Goal: Task Accomplishment & Management: Complete application form

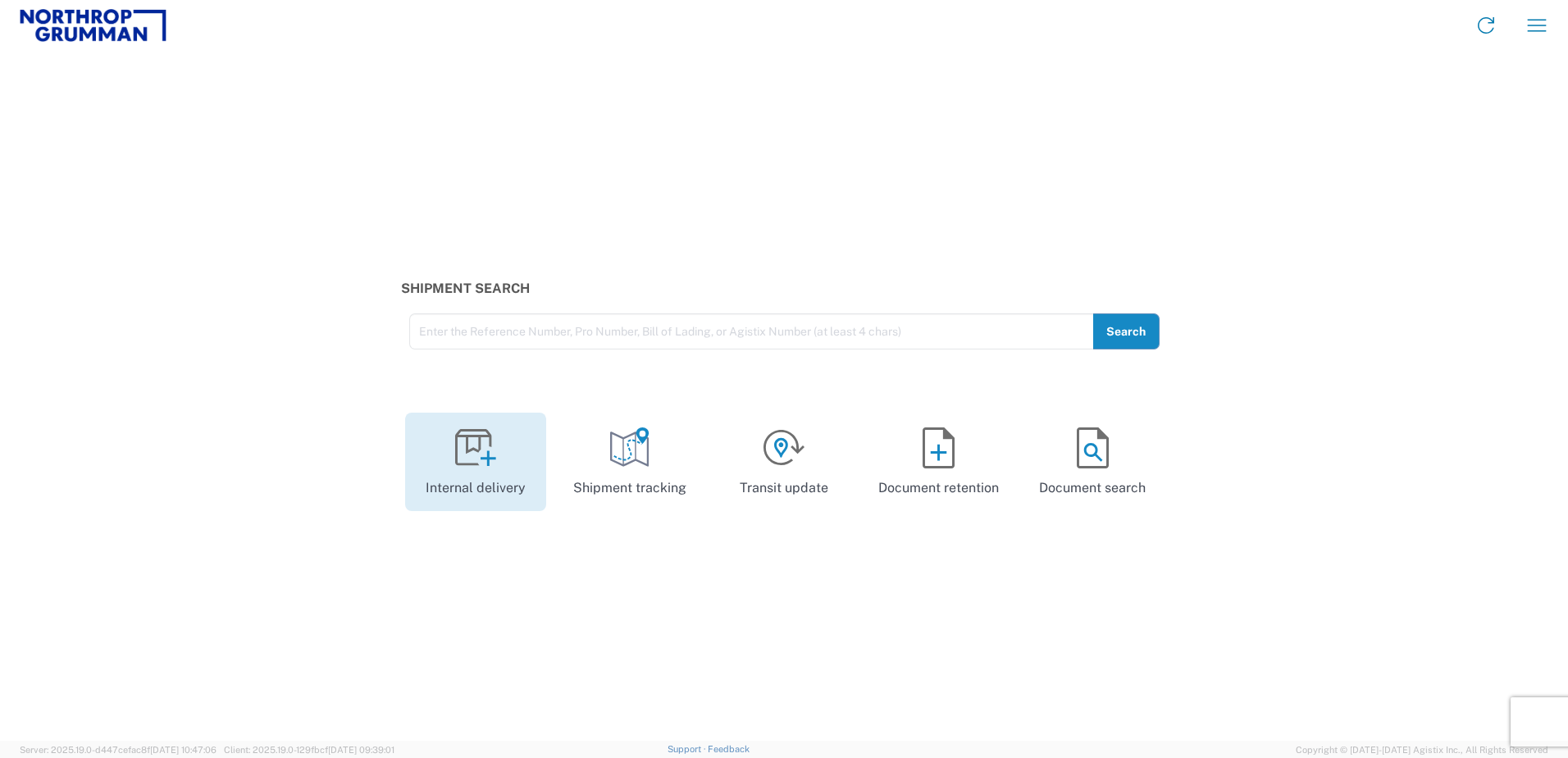
click at [473, 455] on icon at bounding box center [475, 448] width 41 height 41
click at [473, 455] on agx-block-ui "Internal delivery Shipment tracking Transit update Document retention Document …" at bounding box center [784, 379] width 1568 height 758
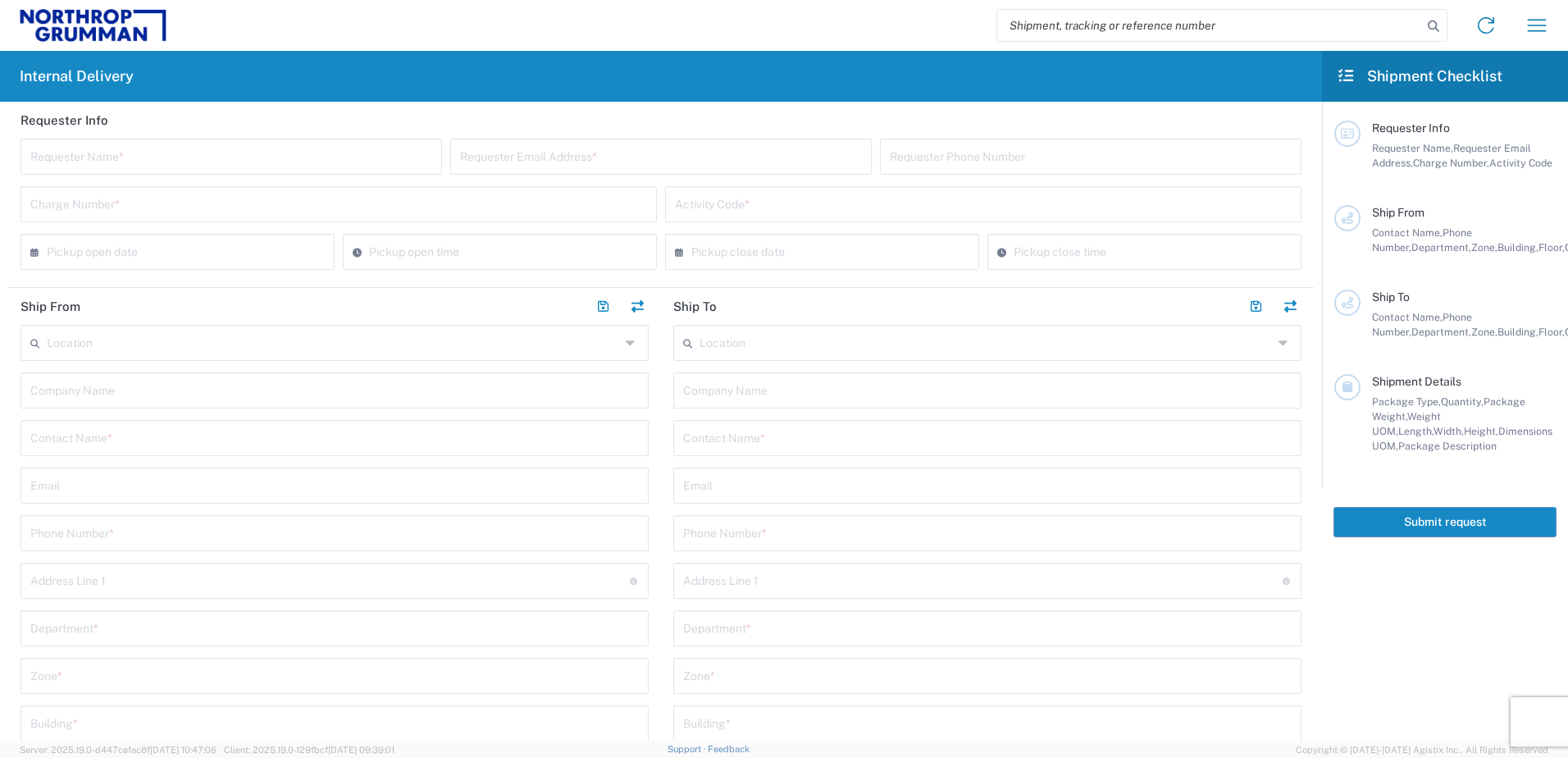
click at [394, 160] on input "text" at bounding box center [231, 155] width 402 height 29
click at [633, 155] on input "text" at bounding box center [661, 155] width 402 height 29
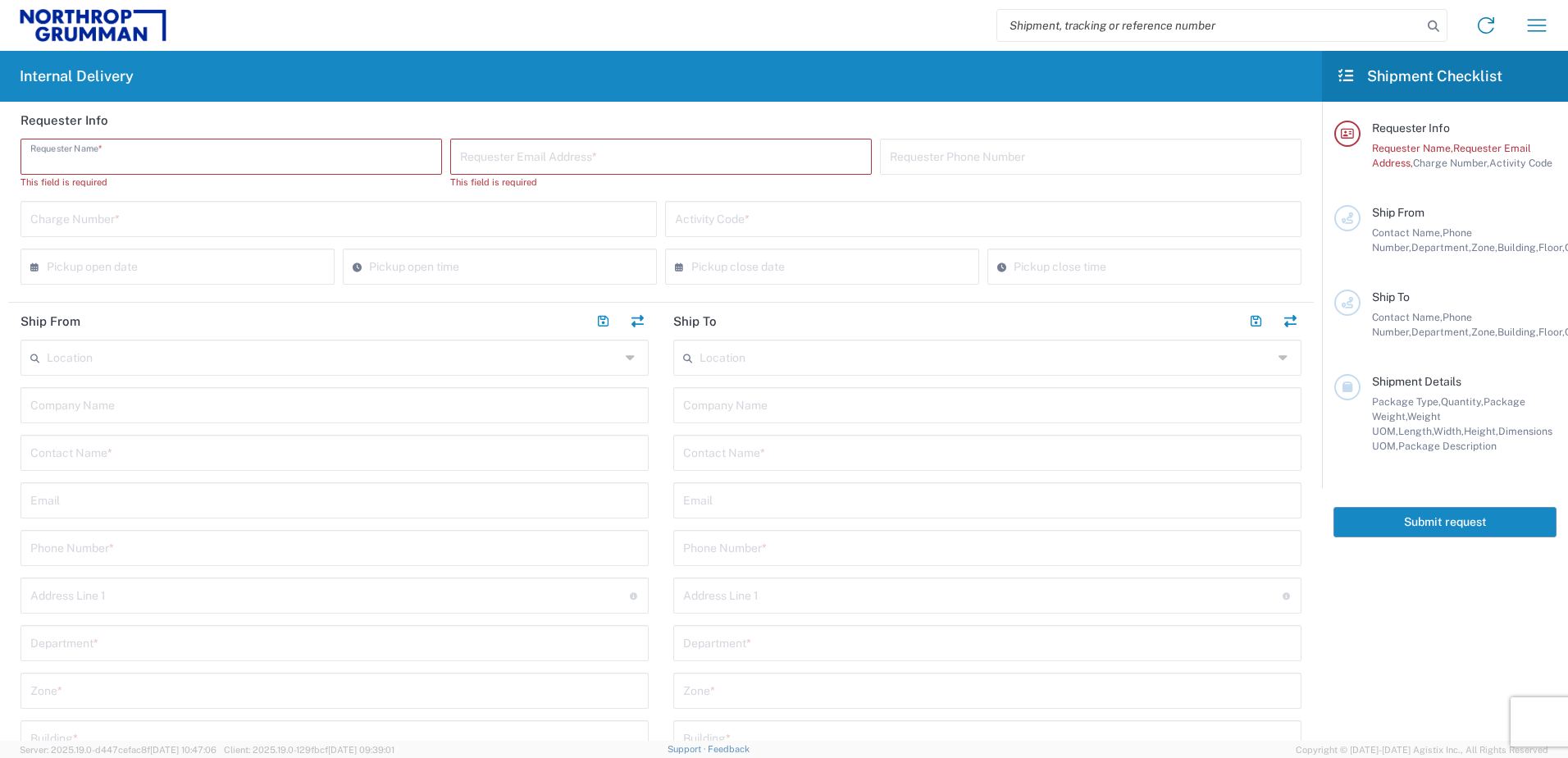
click at [240, 161] on input "text" at bounding box center [231, 155] width 402 height 29
type input "[PERSON_NAME]"
type input "W"
click at [89, 154] on input "[PERSON_NAME]" at bounding box center [231, 155] width 402 height 29
type input "[PERSON_NAME]"
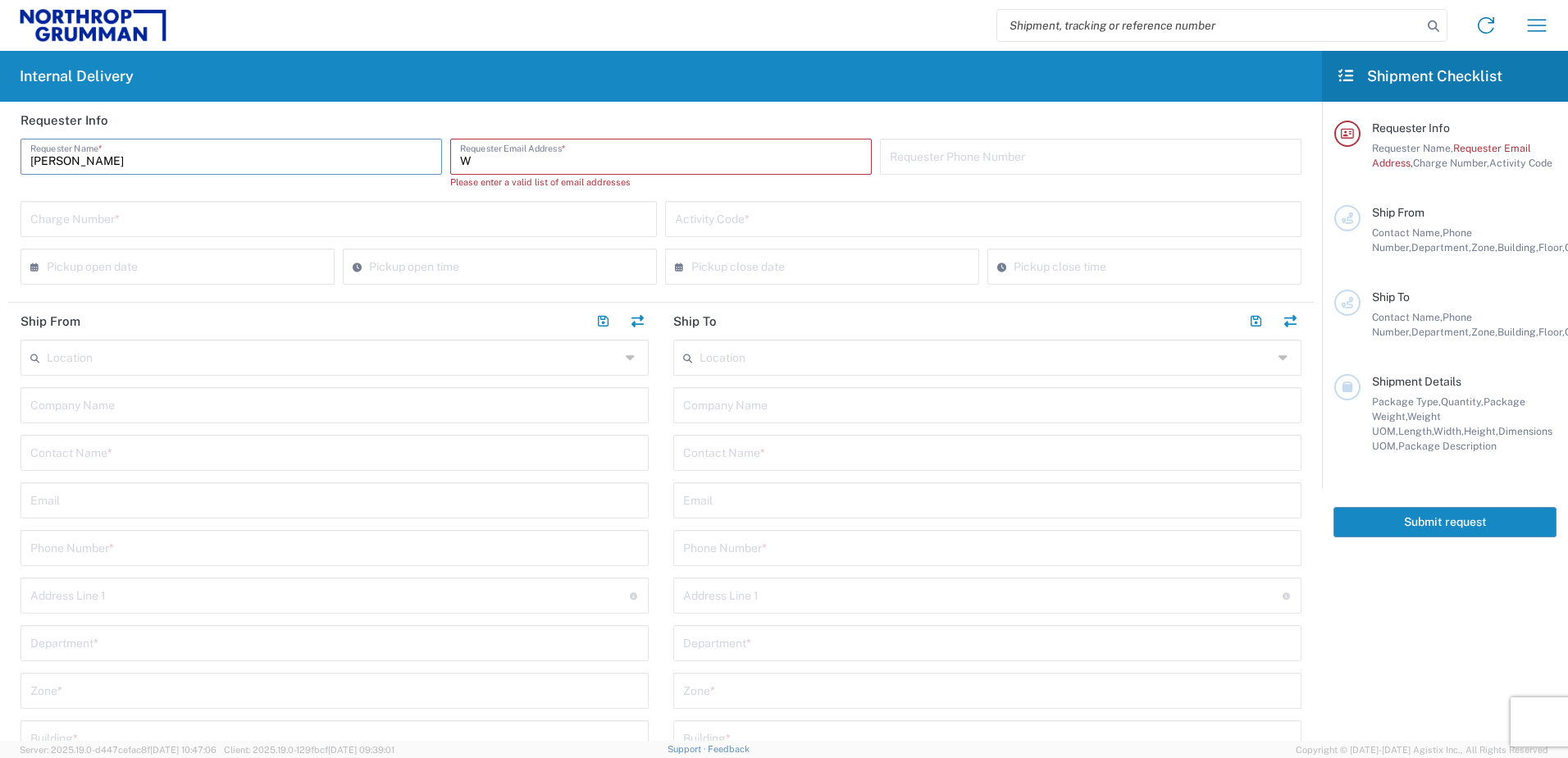
click at [505, 168] on input "W" at bounding box center [661, 155] width 402 height 29
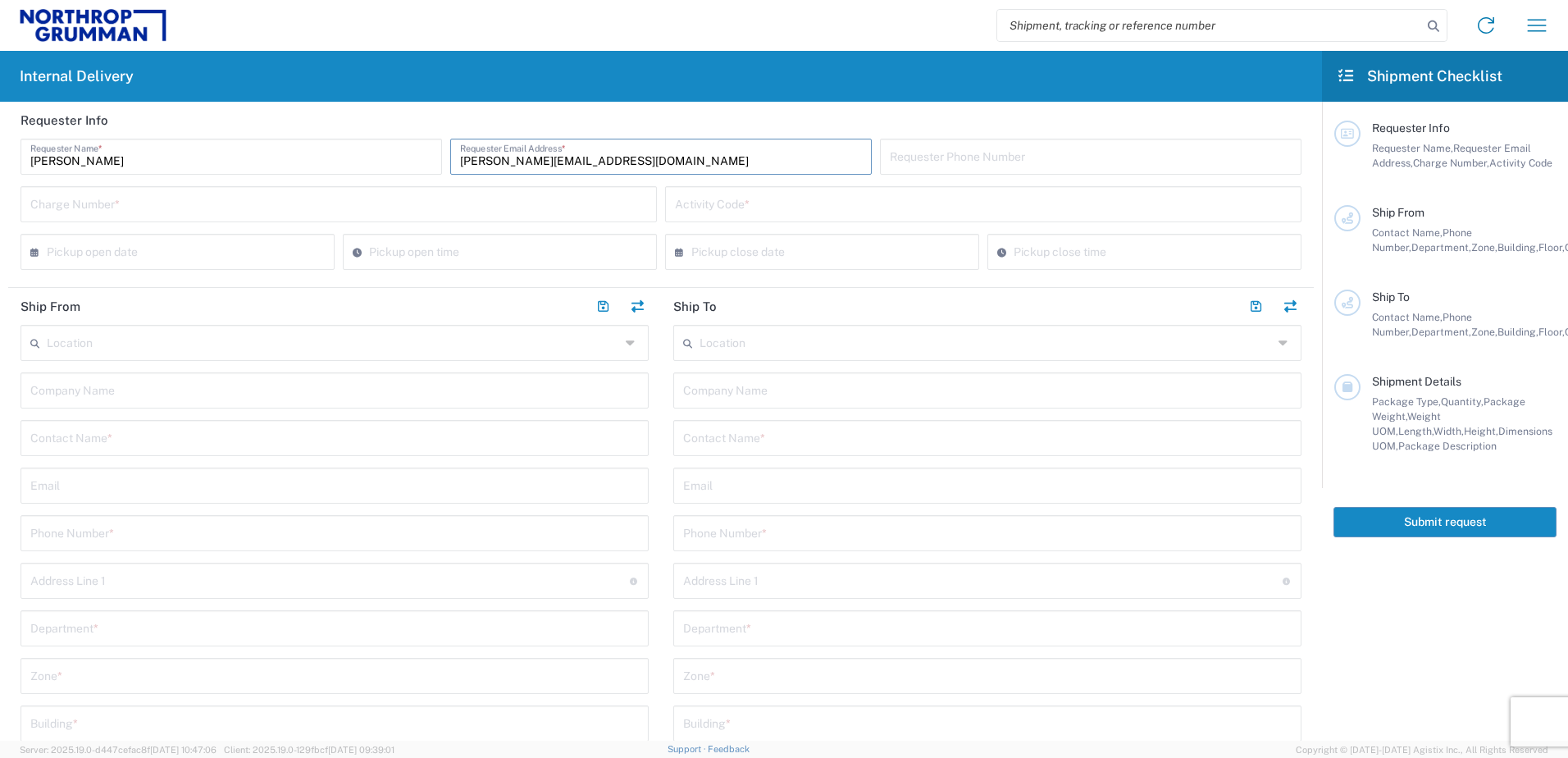
type input "[PERSON_NAME][EMAIL_ADDRESS][DOMAIN_NAME]"
click at [974, 158] on input "tel" at bounding box center [1090, 155] width 402 height 29
click at [276, 208] on input "text" at bounding box center [339, 202] width 617 height 29
click at [73, 213] on input "N00" at bounding box center [339, 202] width 617 height 29
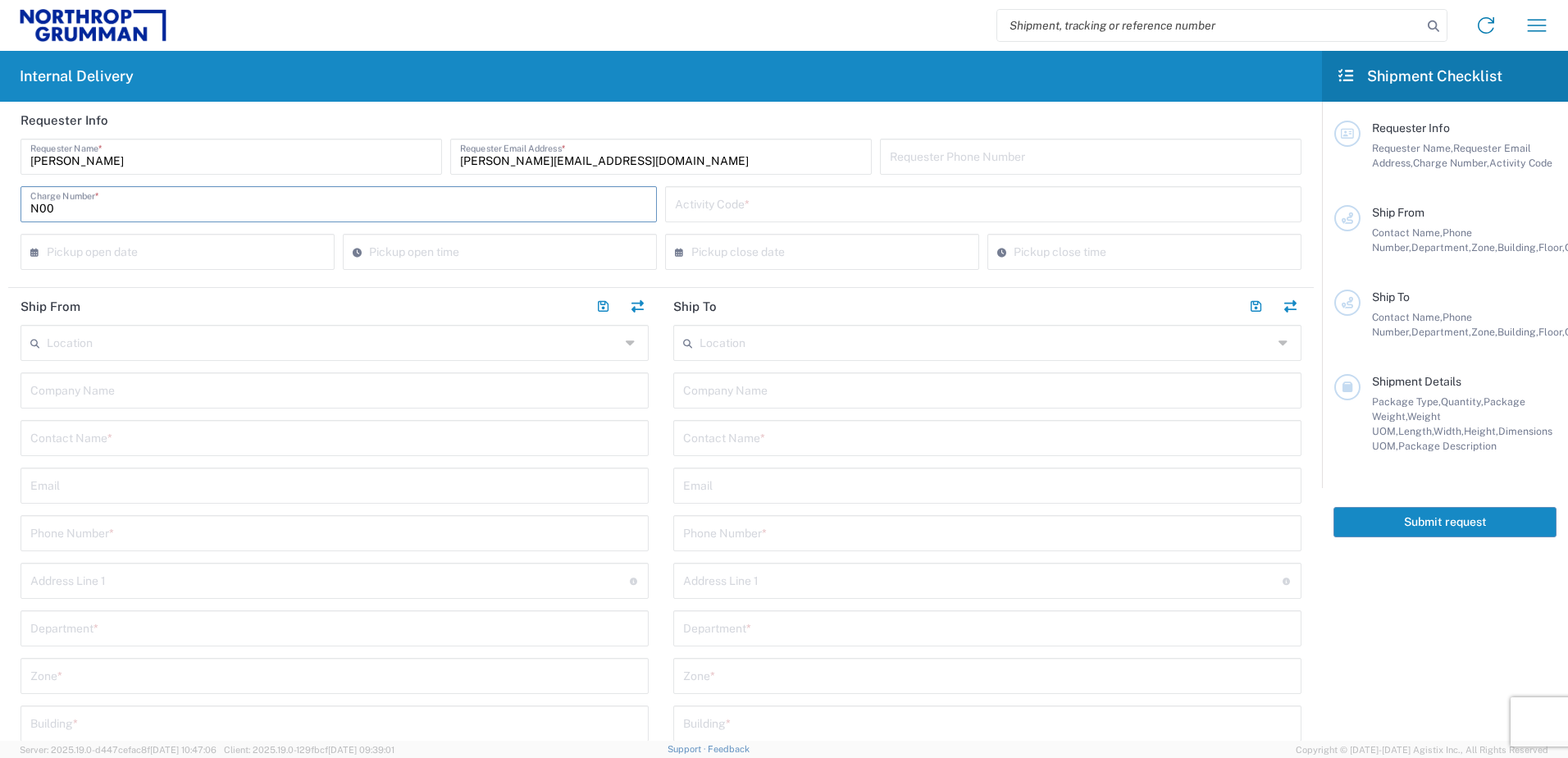
paste input "KAELBONDN"
type input "N00KAELBONDN"
click at [835, 206] on input "text" at bounding box center [983, 202] width 617 height 29
click at [776, 205] on input "text" at bounding box center [983, 202] width 617 height 29
click at [789, 196] on input "text" at bounding box center [983, 202] width 617 height 29
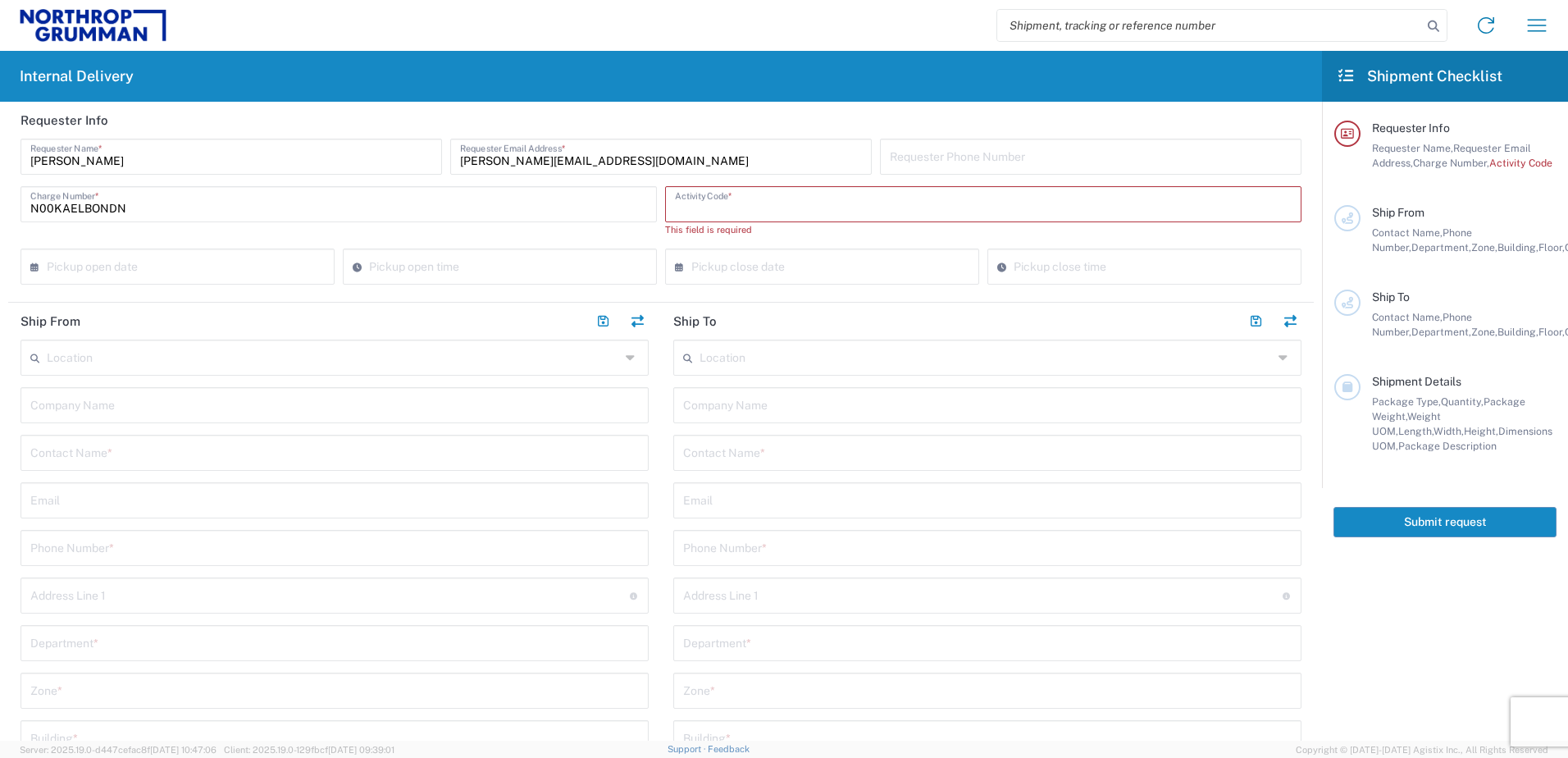
click at [784, 204] on input "text" at bounding box center [983, 202] width 617 height 29
type input "L1E063CM"
click at [175, 251] on input "text" at bounding box center [181, 250] width 269 height 29
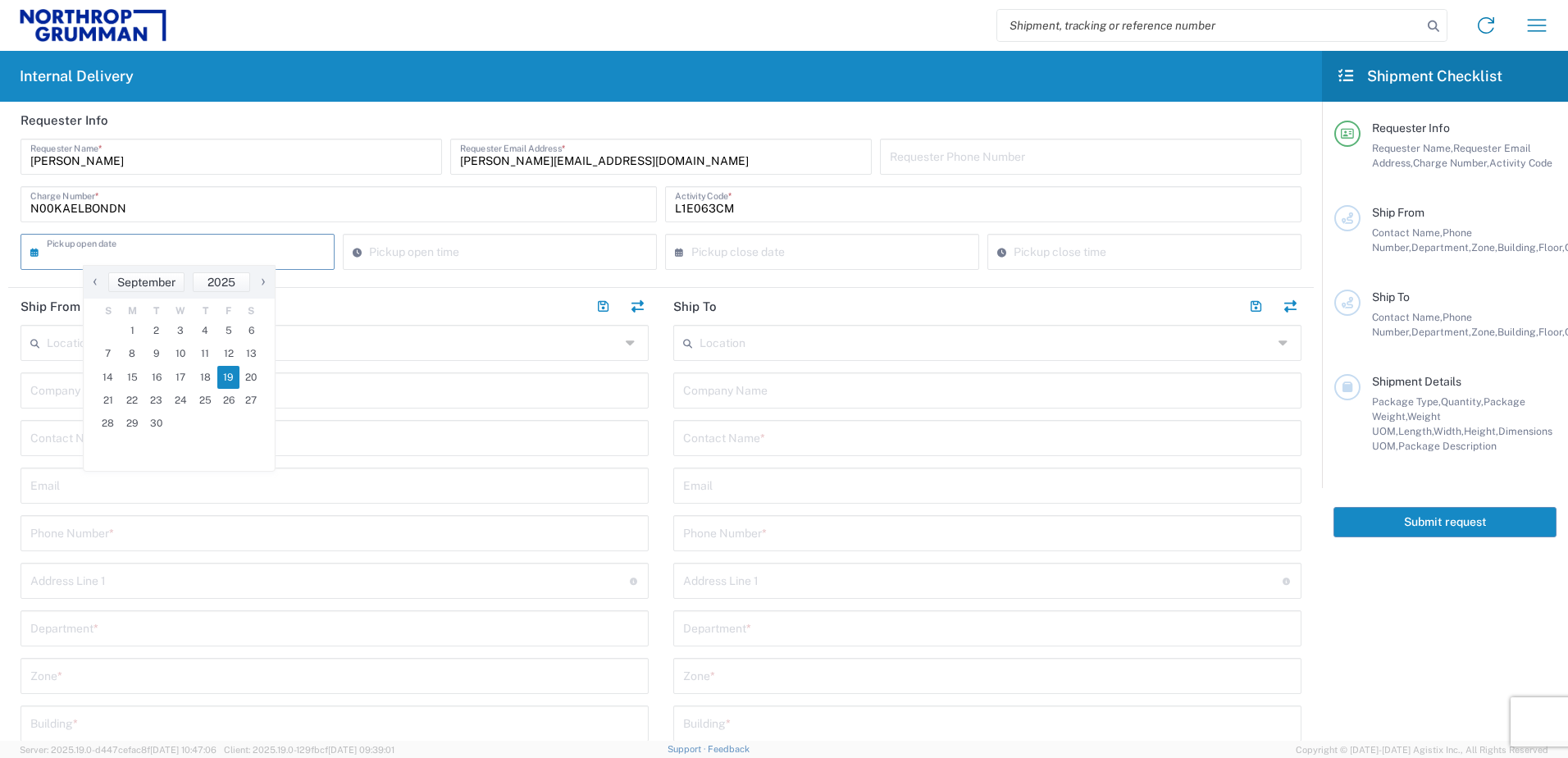
click at [219, 379] on span "19" at bounding box center [229, 377] width 23 height 23
type input "[DATE]"
type input "12:58 PM"
click at [486, 261] on input "12:58 PM" at bounding box center [508, 250] width 278 height 29
click at [845, 254] on input "text" at bounding box center [825, 250] width 269 height 29
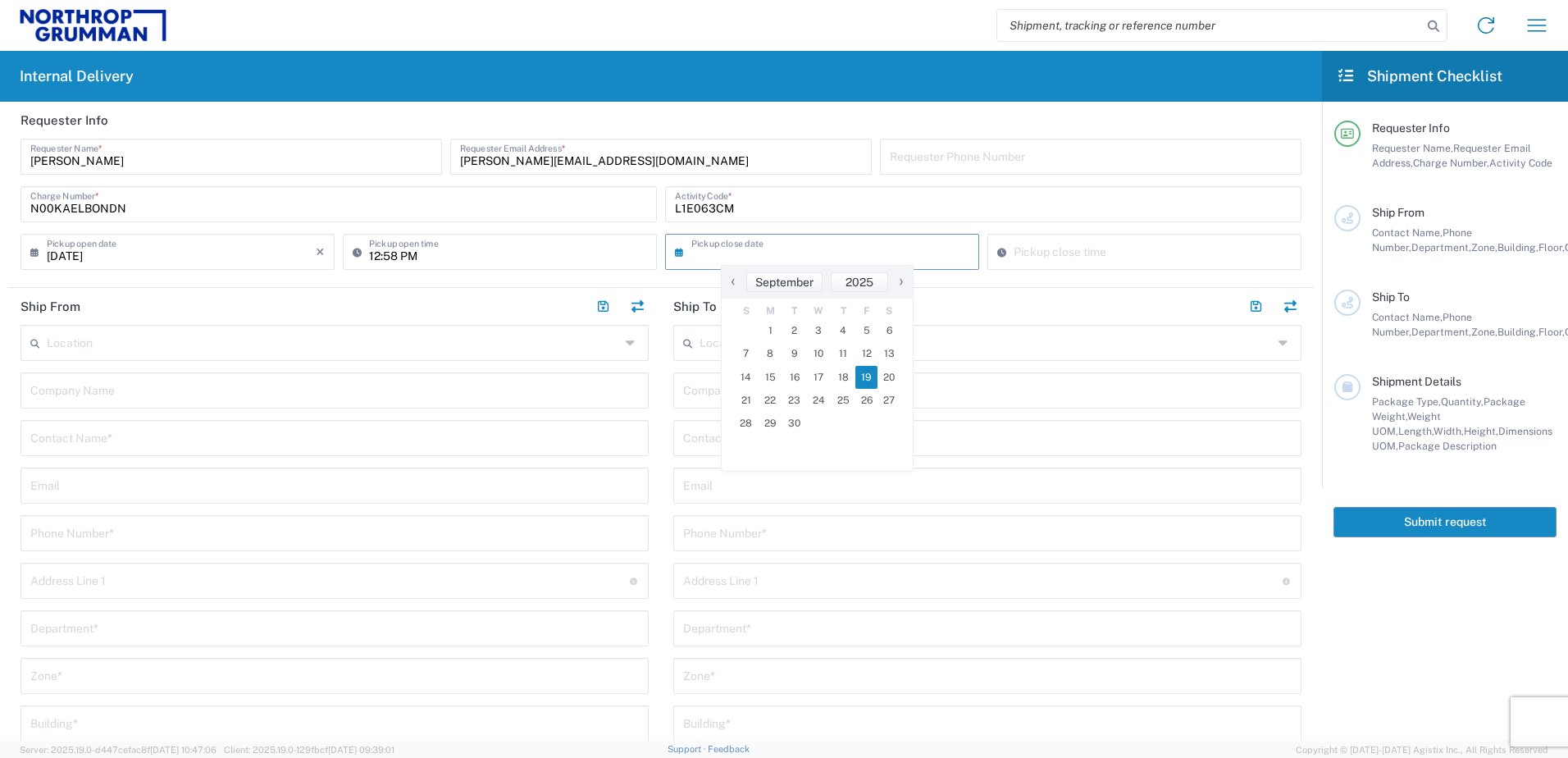
click at [877, 380] on span "19" at bounding box center [867, 377] width 23 height 23
type input "[DATE]"
type input "12:59 PM"
click at [1117, 253] on input "12:59 PM" at bounding box center [1153, 250] width 278 height 29
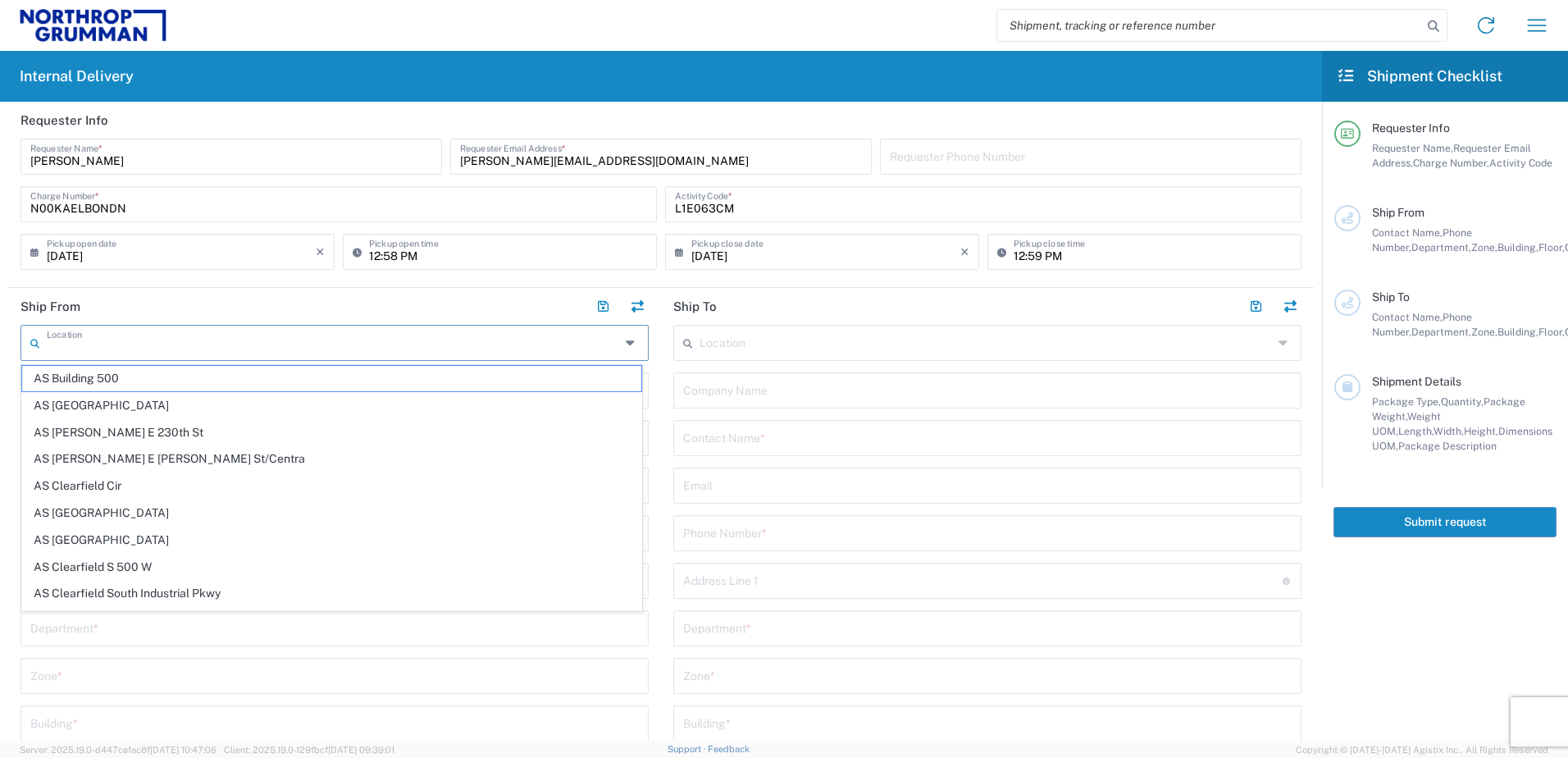
click at [126, 346] on input "text" at bounding box center [333, 341] width 574 height 29
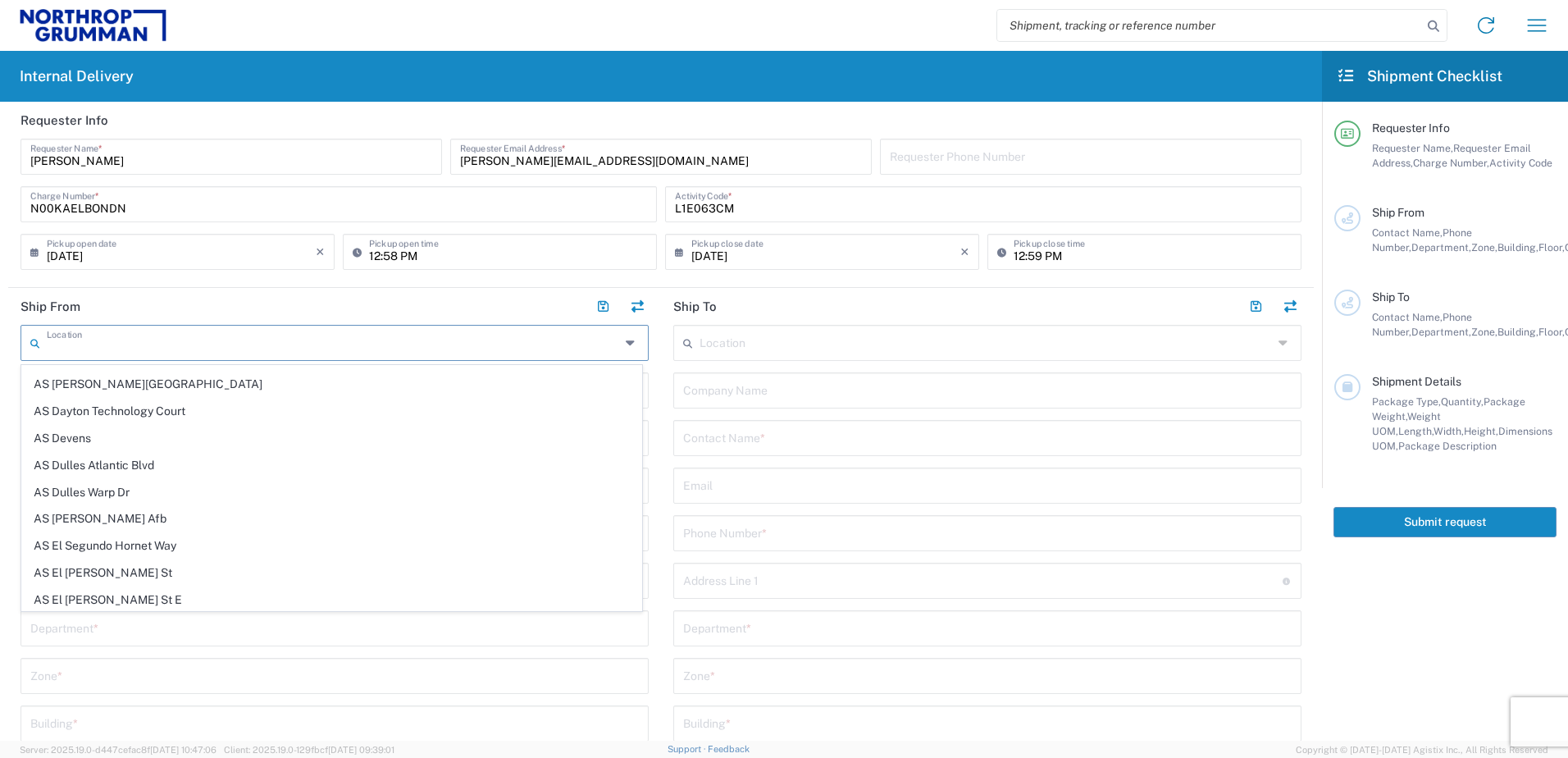
scroll to position [401, 0]
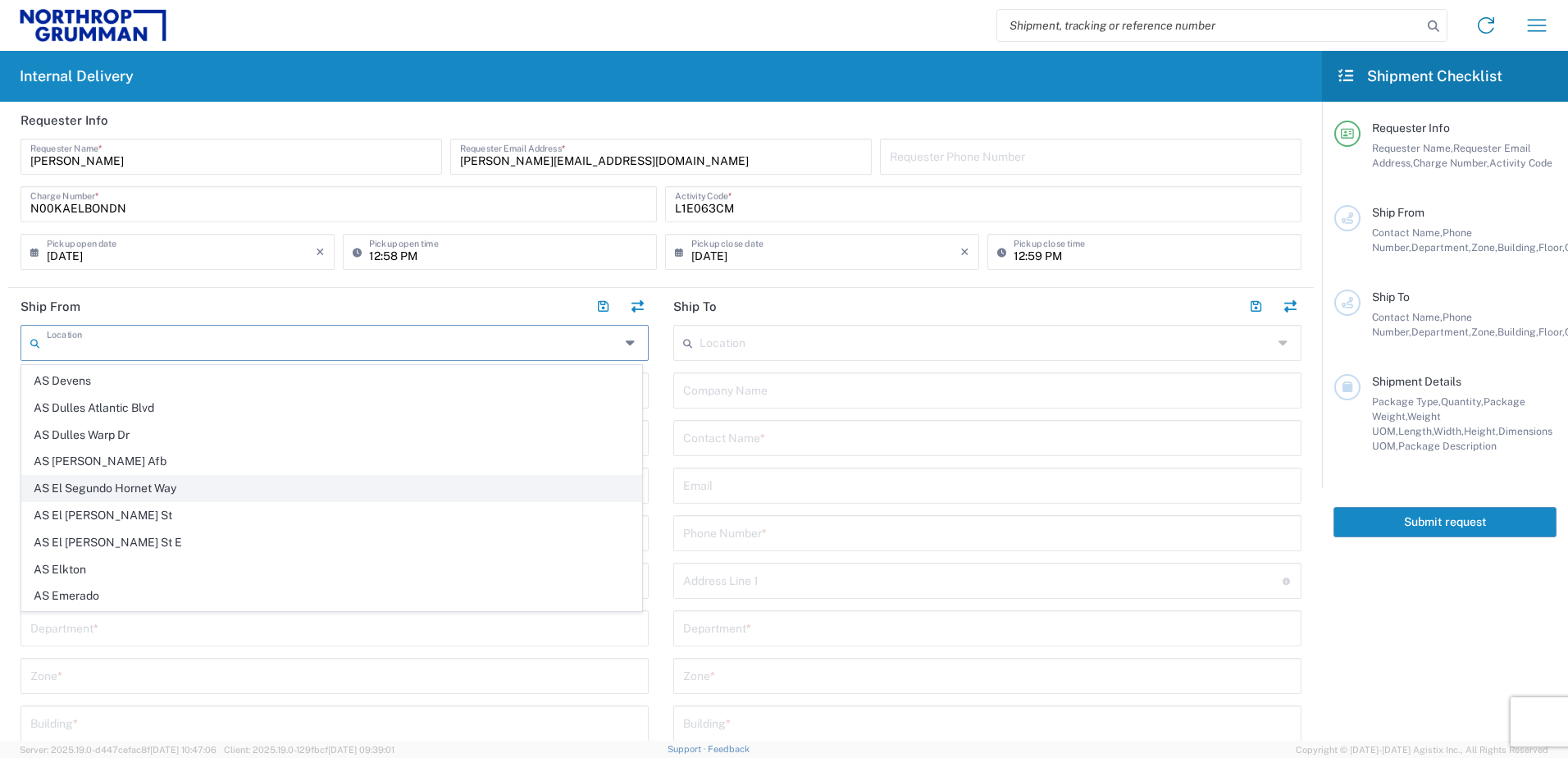
click at [138, 485] on span "AS El Segundo Hornet Way" at bounding box center [332, 488] width 619 height 25
type input "AS El Segundo Hornet Way"
type input "Northrop Grumman - Aeronautics Systems"
type input "[STREET_ADDRESS]"
type input "El Segundo"
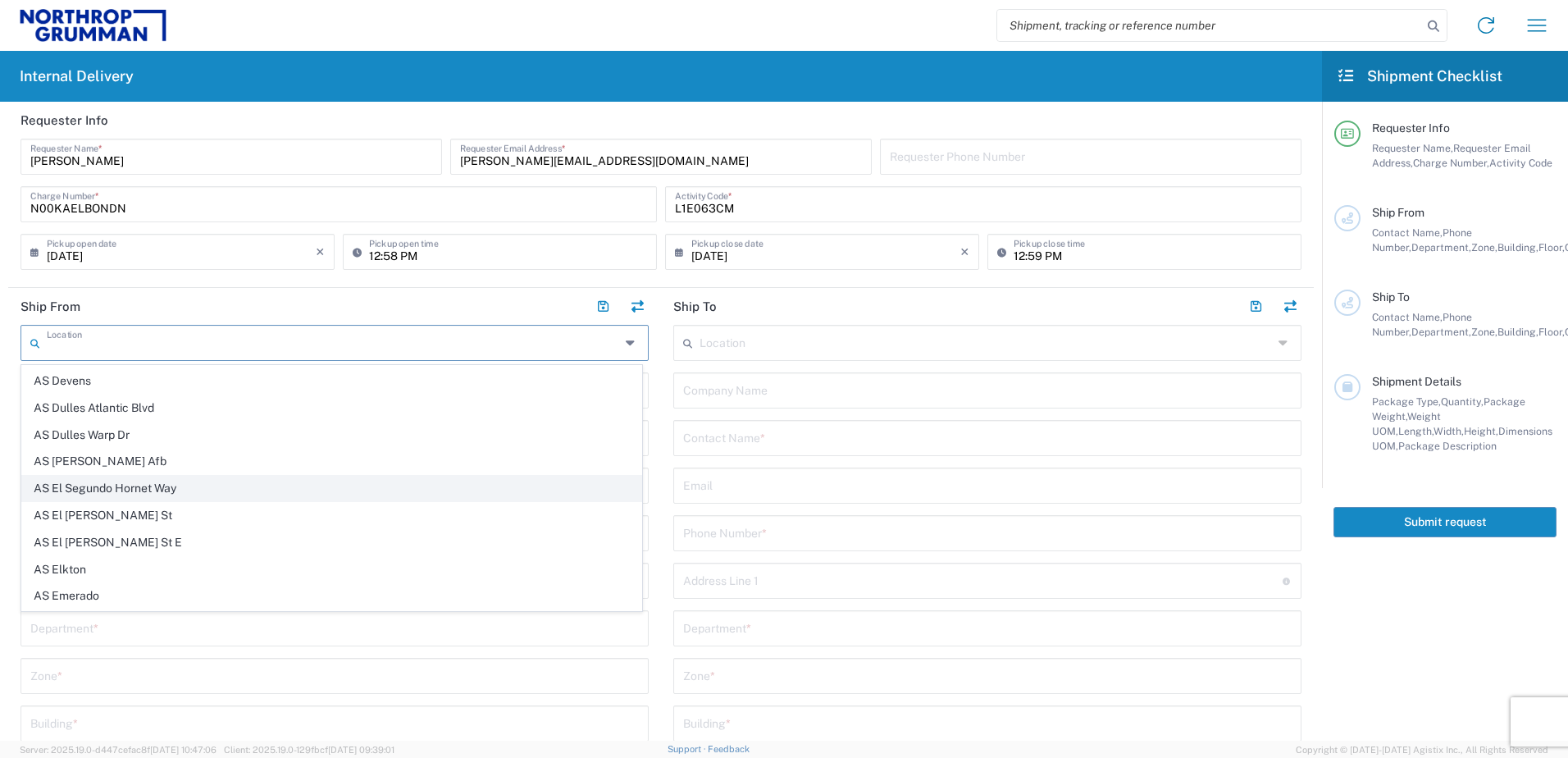
type input "[GEOGRAPHIC_DATA]"
type input "90245"
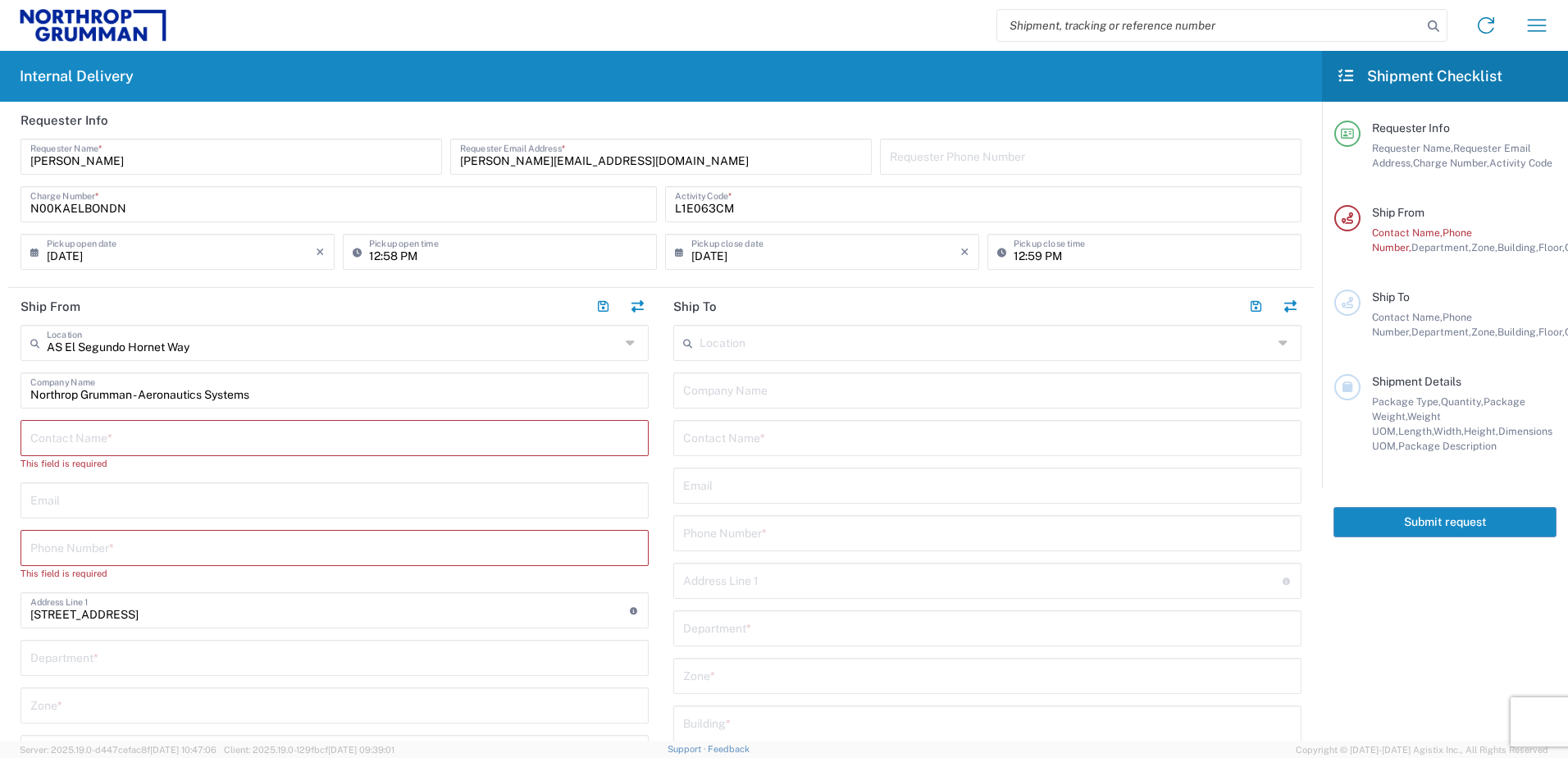
type input "[US_STATE]"
click at [176, 443] on input "text" at bounding box center [334, 436] width 608 height 29
type input "[PERSON_NAME] [PERSON_NAME]"
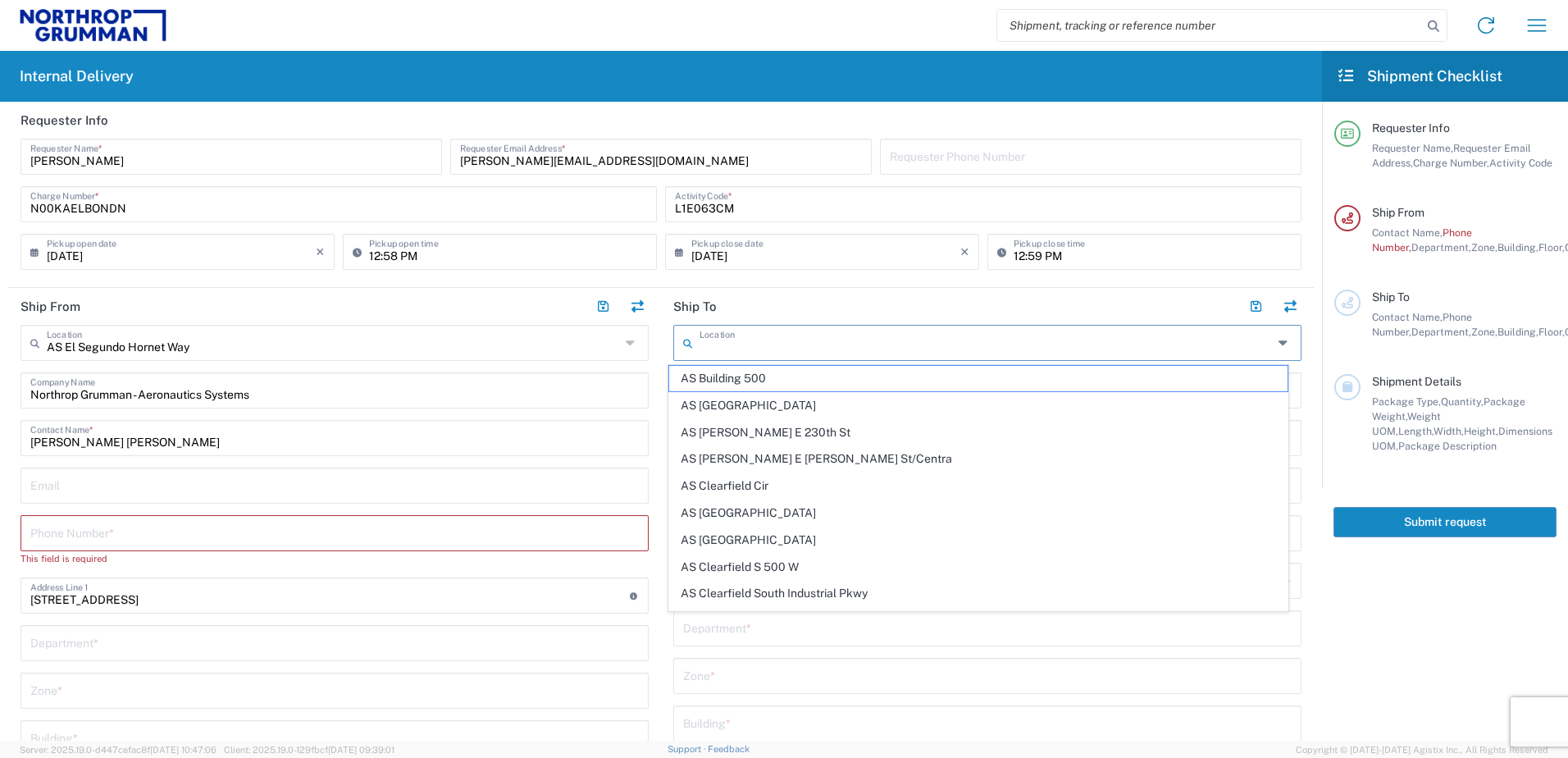
click at [831, 347] on input "text" at bounding box center [987, 341] width 574 height 29
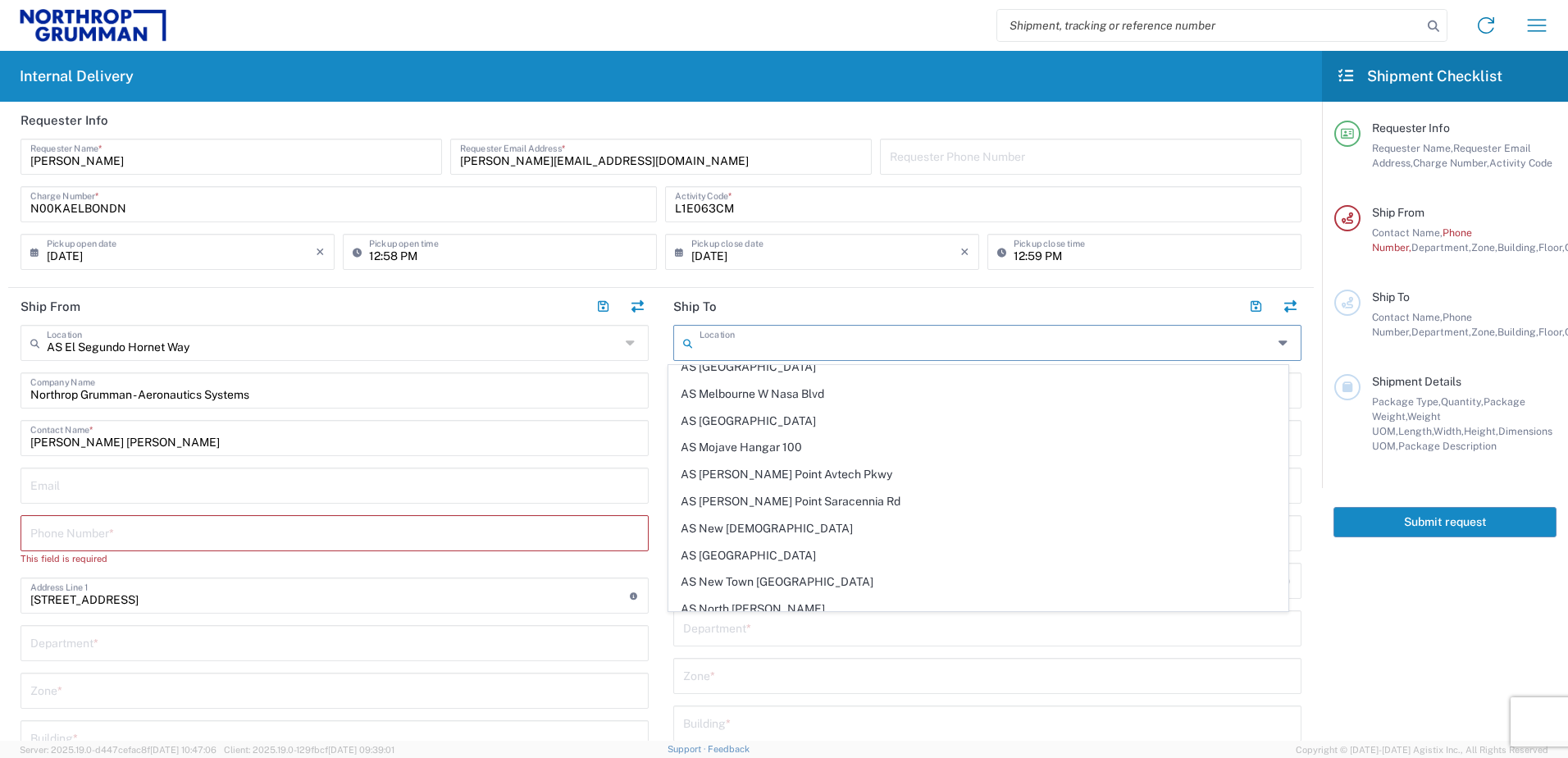
scroll to position [1058, 0]
click at [837, 367] on span "AS [GEOGRAPHIC_DATA]" at bounding box center [979, 370] width 619 height 25
type input "AS [GEOGRAPHIC_DATA]"
type input "Northrop Grumman - Aeronautics Systems"
type input "[STREET_ADDRESS]"
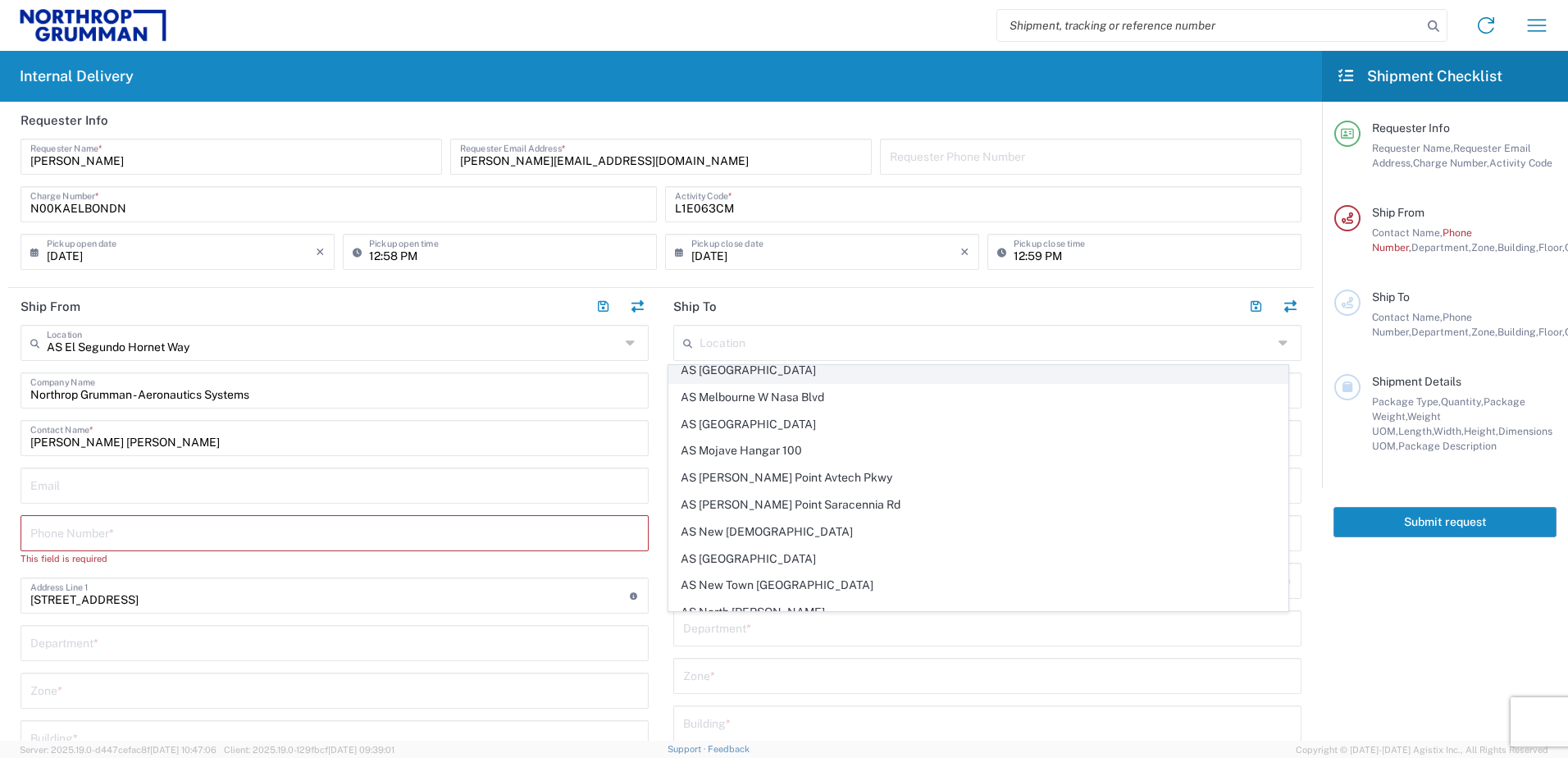
type input "[GEOGRAPHIC_DATA]"
type input "32904"
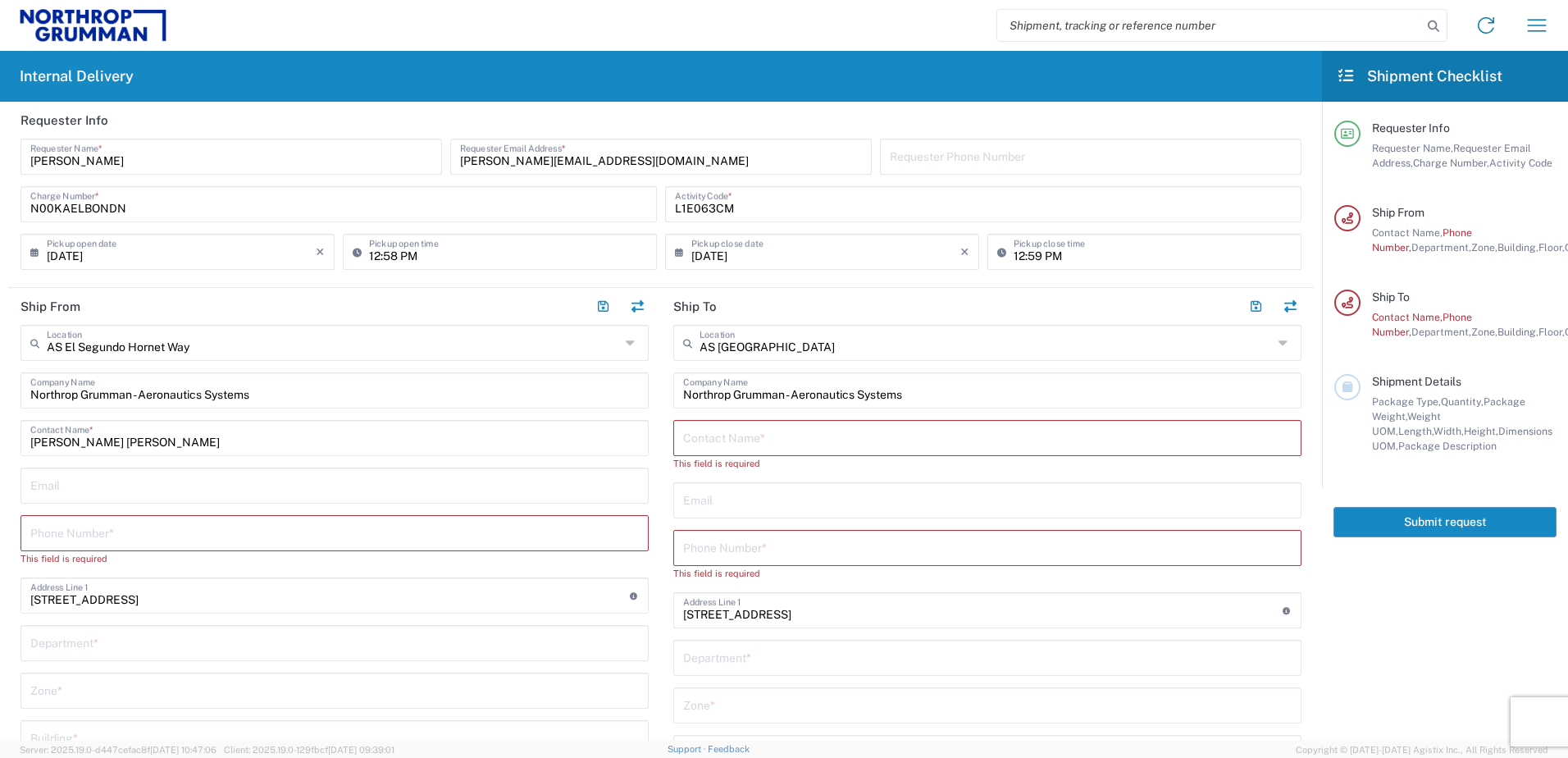
type input "[US_STATE]"
click at [785, 434] on input "text" at bounding box center [987, 436] width 608 height 29
drag, startPoint x: 149, startPoint y: 447, endPoint x: 22, endPoint y: 453, distance: 127.1
click at [22, 453] on div "[PERSON_NAME] [PERSON_NAME] Contact Name *" at bounding box center [334, 438] width 628 height 36
click at [735, 447] on input "text" at bounding box center [987, 436] width 608 height 29
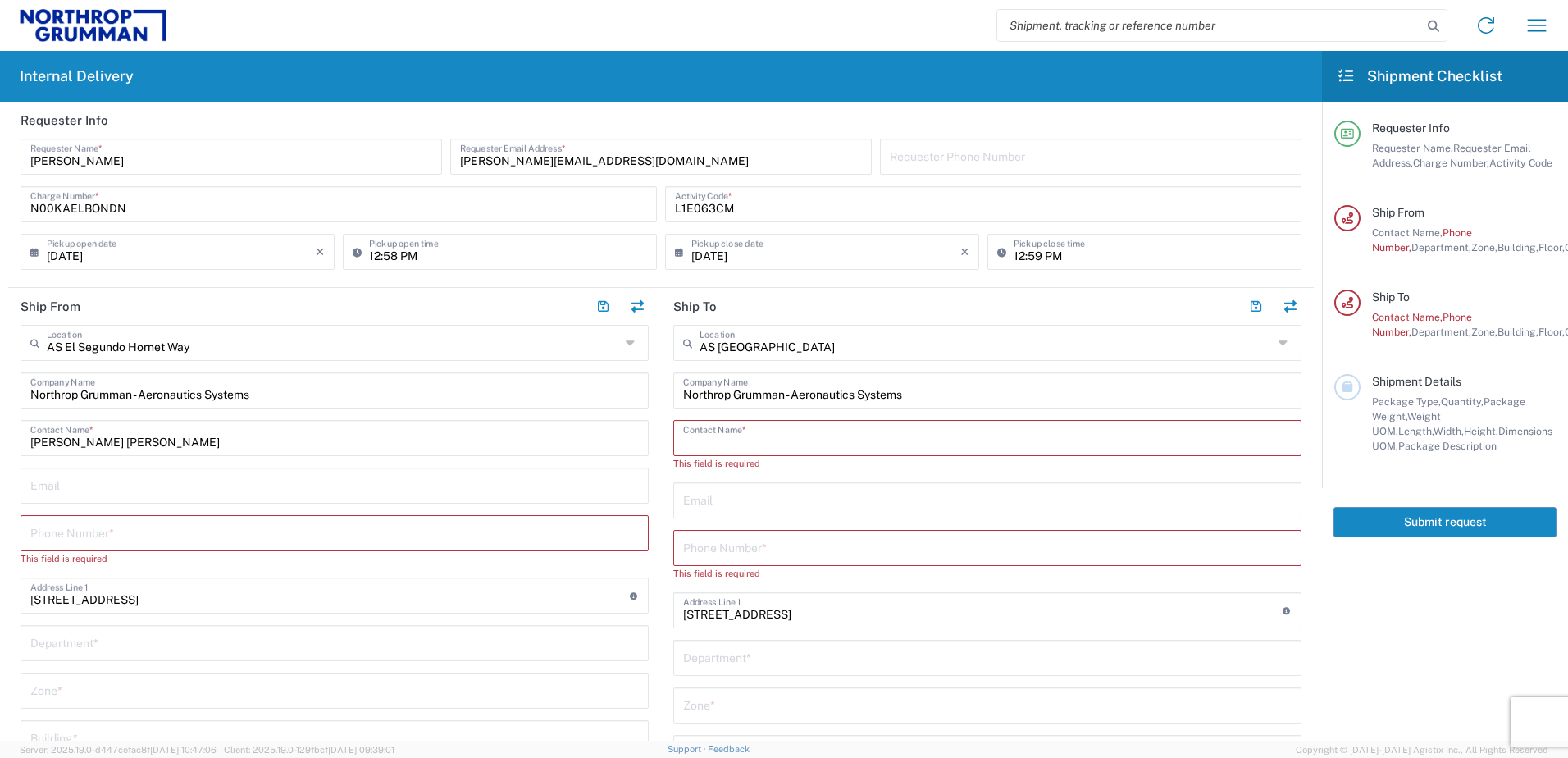
paste input "[PERSON_NAME] [PERSON_NAME]"
type input "[PERSON_NAME] [PERSON_NAME]"
drag, startPoint x: 150, startPoint y: 439, endPoint x: 23, endPoint y: 455, distance: 128.0
click at [23, 455] on div "[PERSON_NAME] [PERSON_NAME] Contact Name *" at bounding box center [334, 438] width 628 height 36
type input "[PERSON_NAME]"
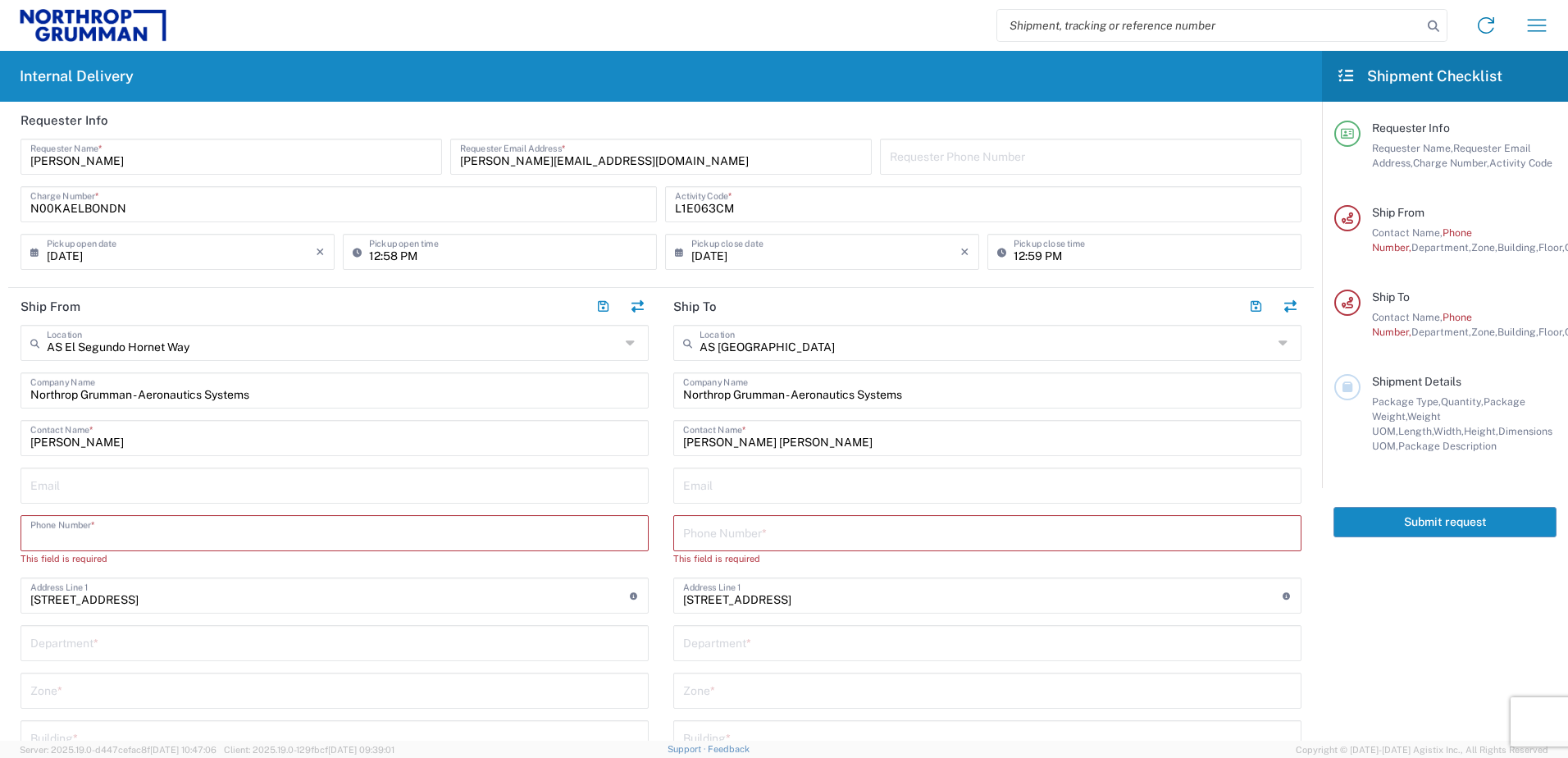
click at [138, 538] on input "tel" at bounding box center [334, 532] width 608 height 29
click at [146, 492] on input "text" at bounding box center [334, 484] width 608 height 29
type input "[PERSON_NAME][EMAIL_ADDRESS][DOMAIN_NAME]"
click at [101, 543] on input "tel" at bounding box center [334, 532] width 608 height 29
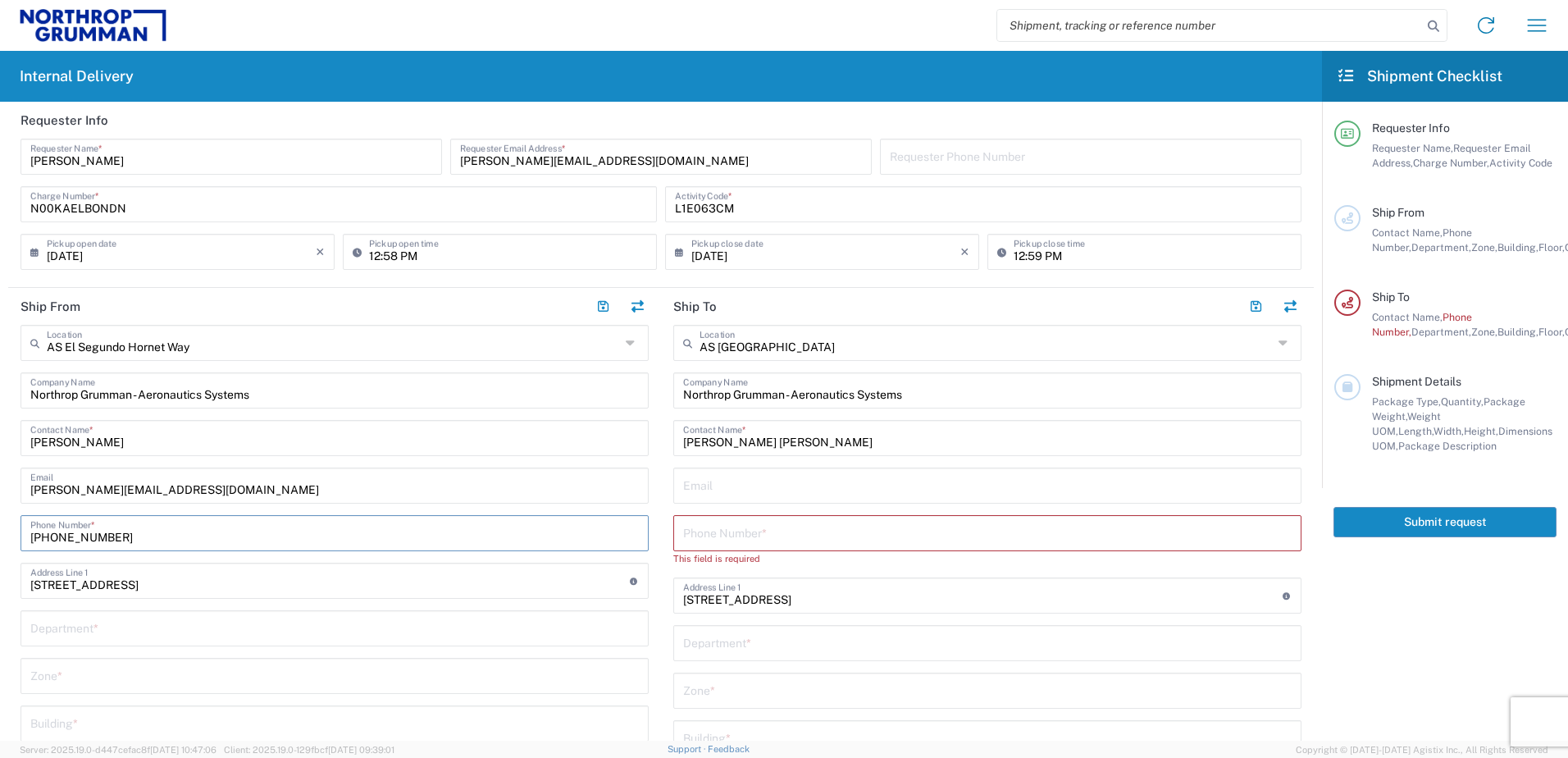
type input "[PHONE_NUMBER]"
click at [747, 533] on input "tel" at bounding box center [987, 532] width 608 height 29
click at [776, 489] on input "text" at bounding box center [987, 484] width 608 height 29
click at [758, 538] on input "tel" at bounding box center [987, 532] width 608 height 29
click at [635, 717] on div "Building *" at bounding box center [334, 724] width 628 height 36
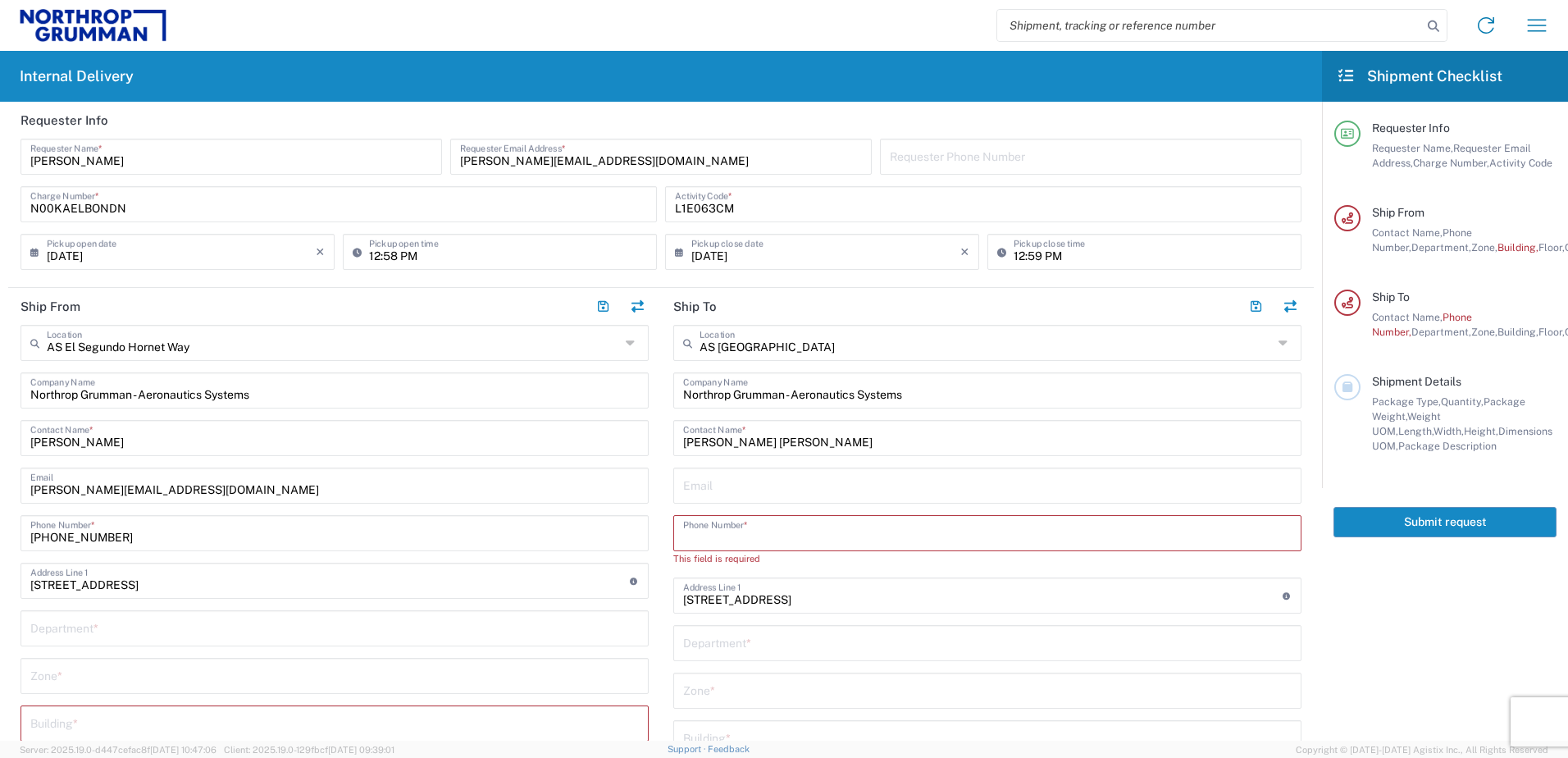
click at [827, 527] on input "tel" at bounding box center [987, 532] width 608 height 29
paste input "[PHONE_NUMBER]"
click at [689, 529] on input "[PHONE_NUMBER]" at bounding box center [987, 532] width 608 height 29
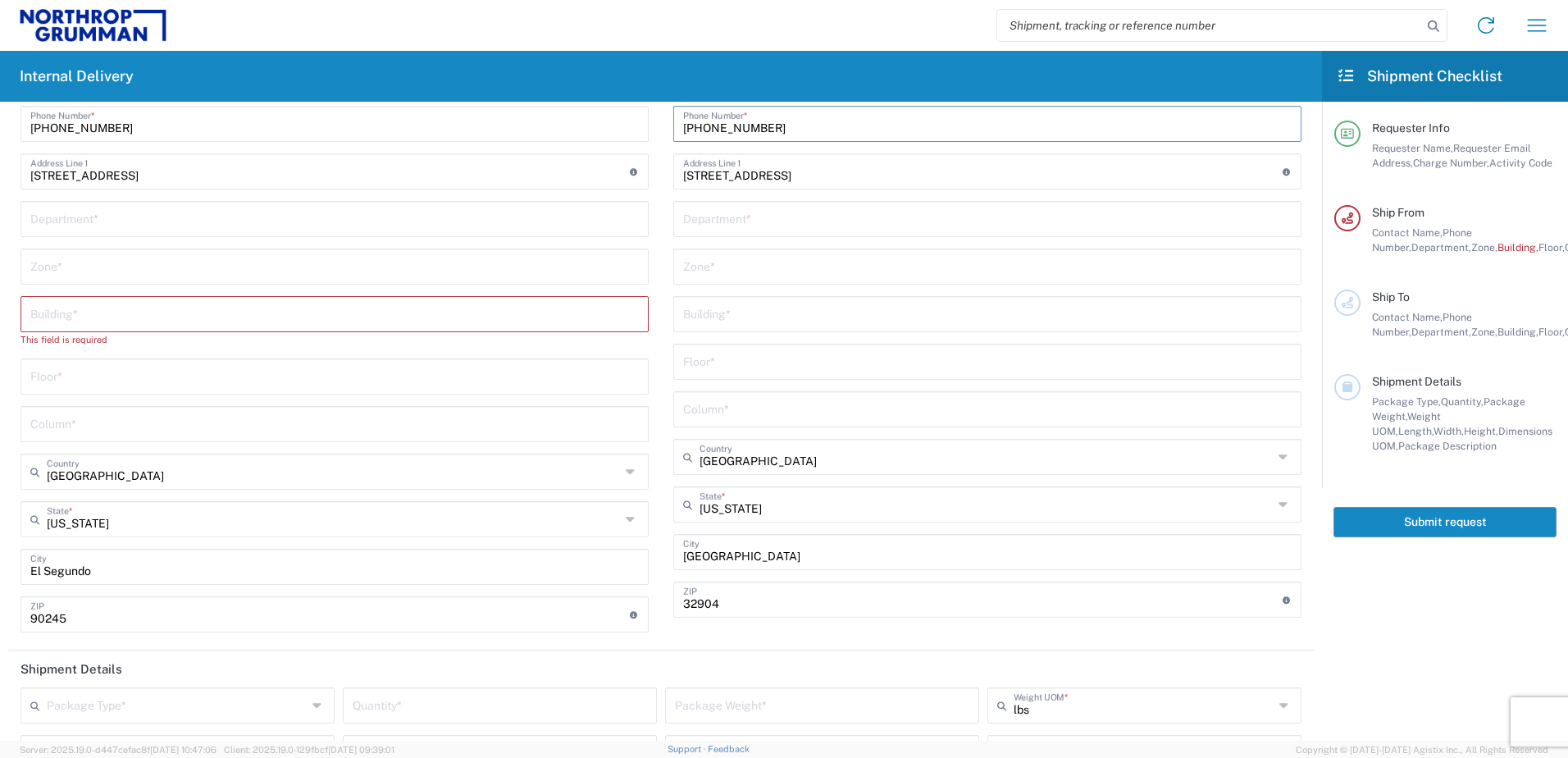
scroll to position [411, 0]
type input "[PHONE_NUMBER]"
click at [168, 319] on input "text" at bounding box center [334, 312] width 608 height 29
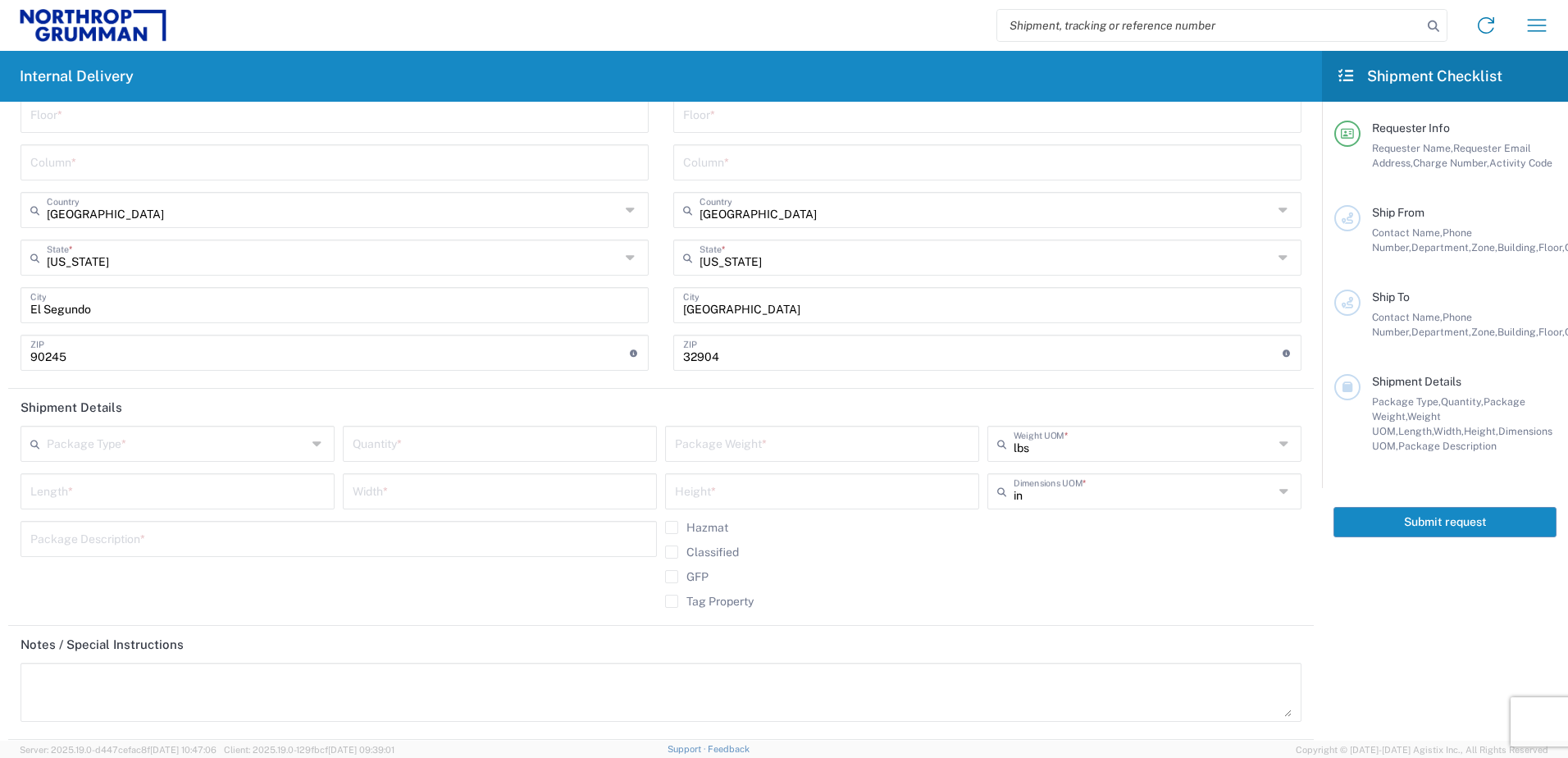
scroll to position [738, 0]
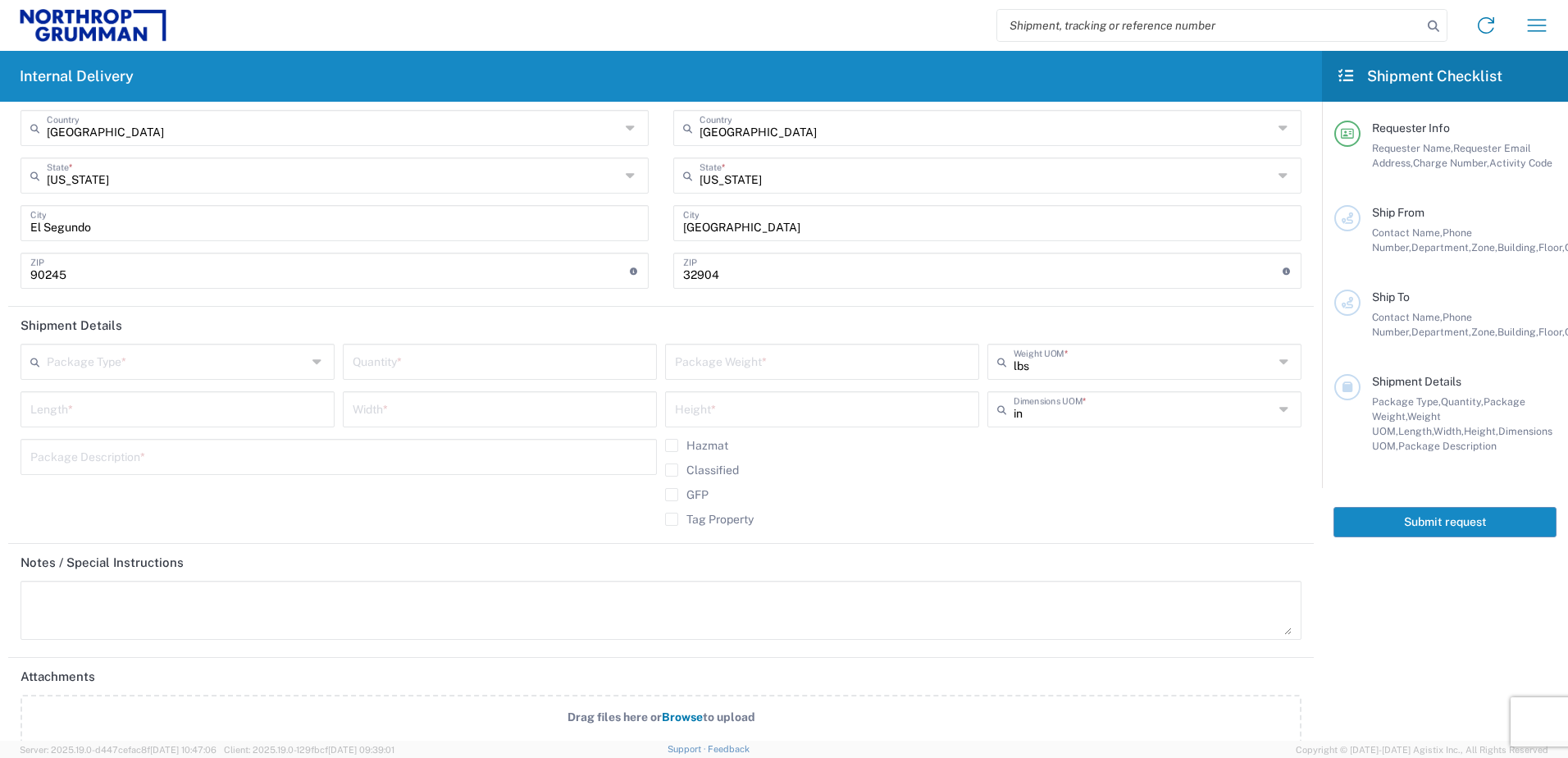
type input "905"
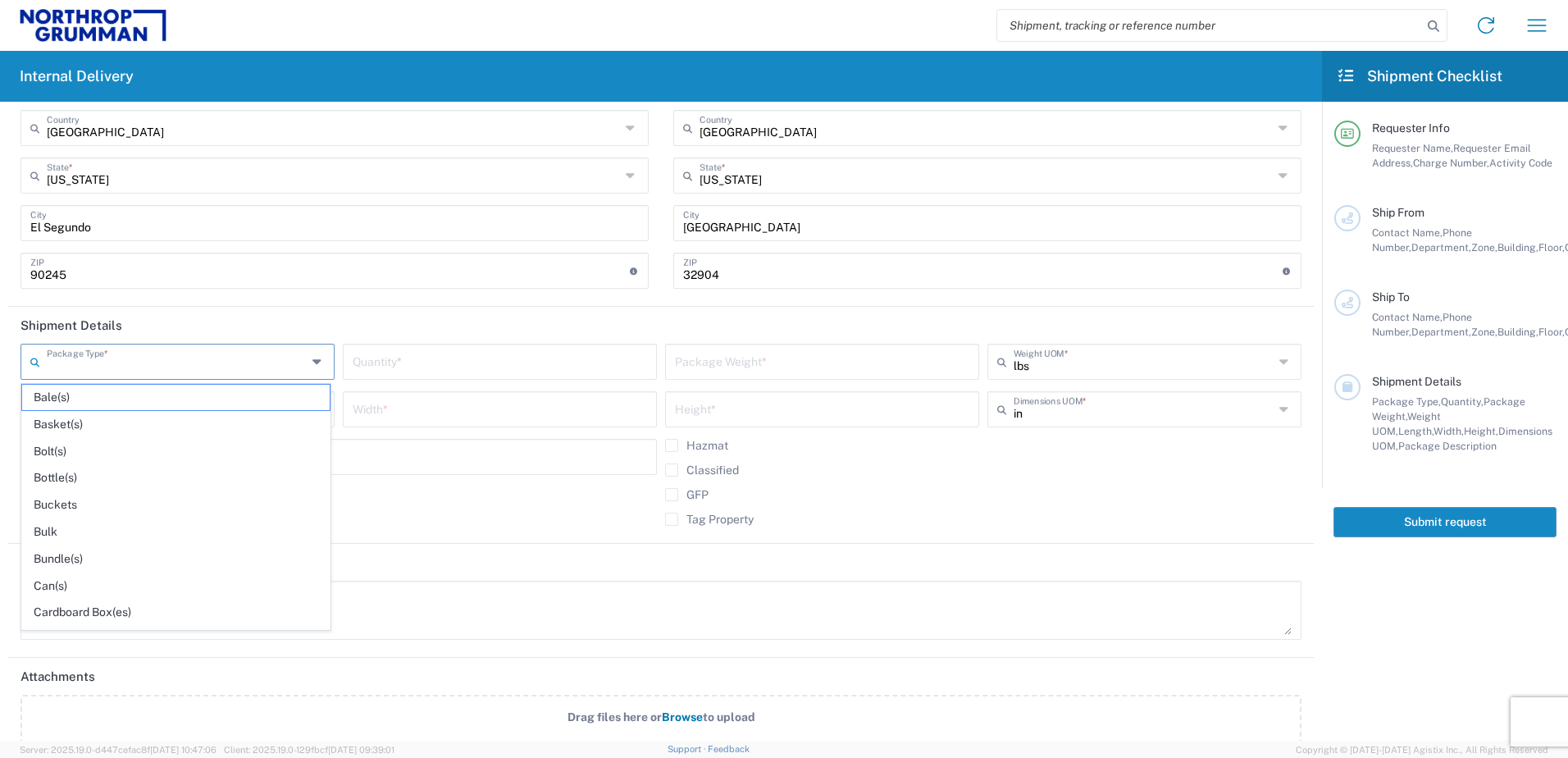
click at [195, 365] on input "text" at bounding box center [176, 360] width 260 height 29
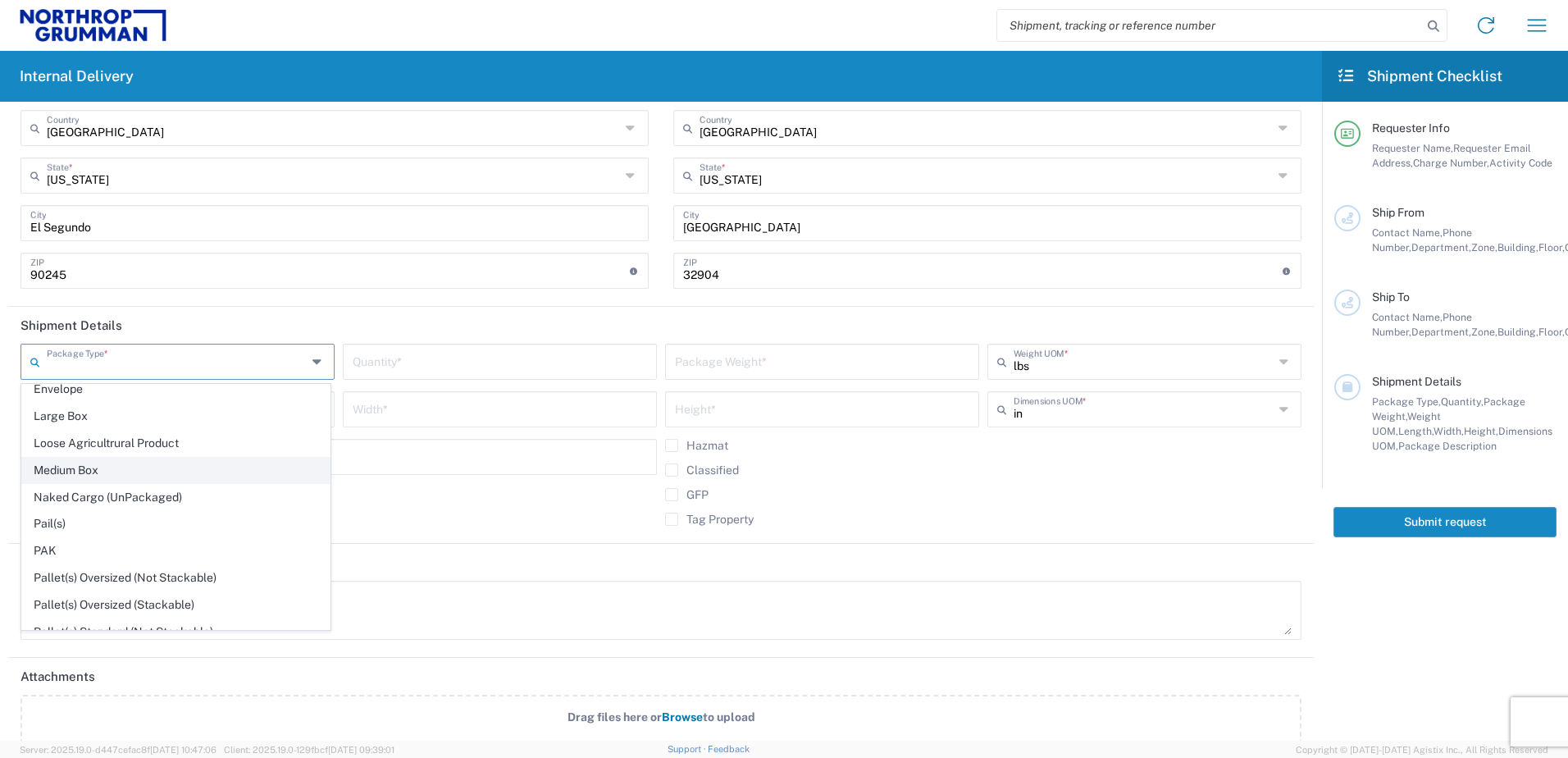
click at [207, 476] on span "Medium Box" at bounding box center [176, 470] width 308 height 25
type input "Medium Box"
type input "13"
type input "11.5"
type input "2.5"
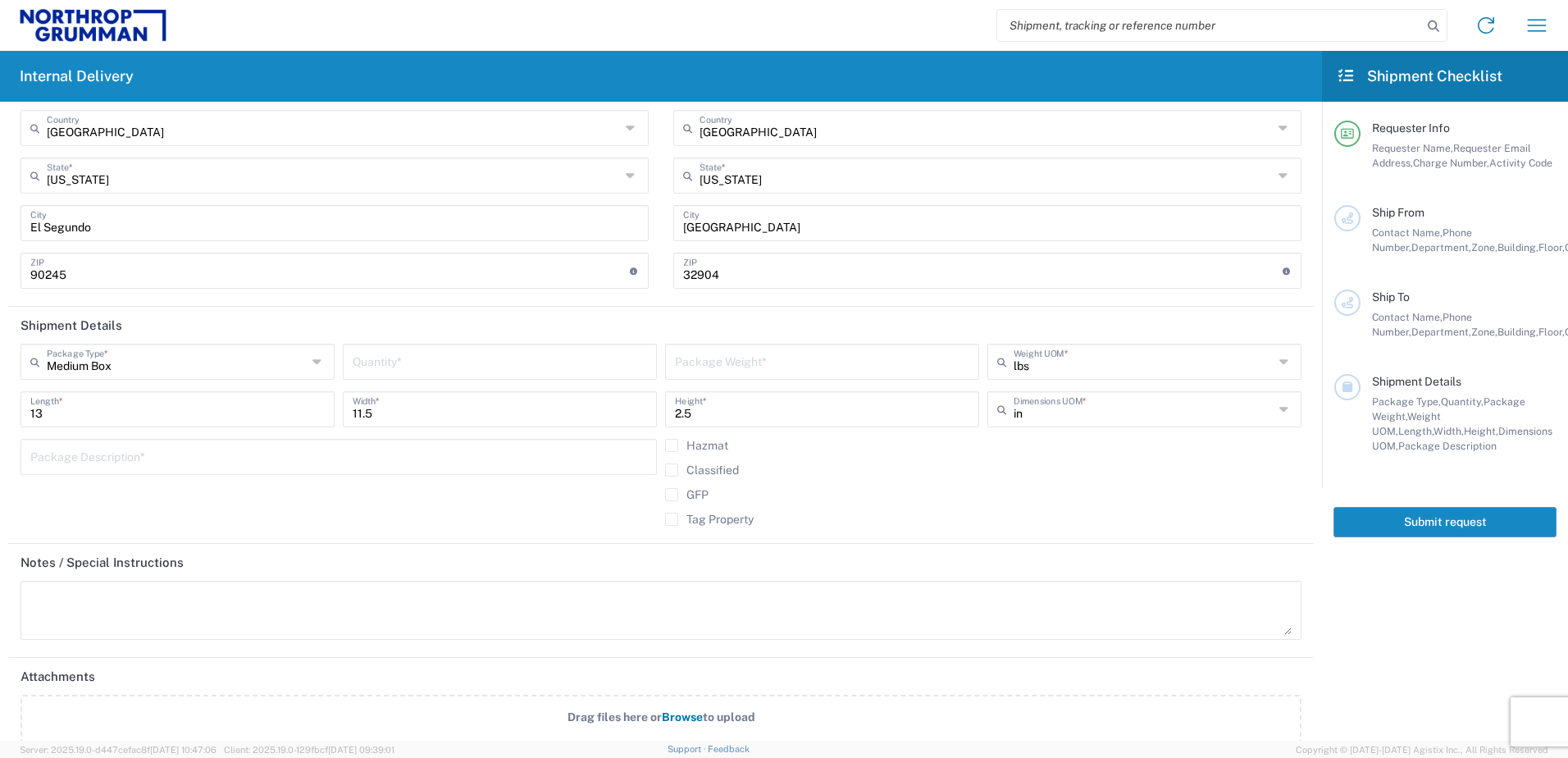
click at [315, 348] on div "Medium Box Package Type *" at bounding box center [178, 362] width 314 height 36
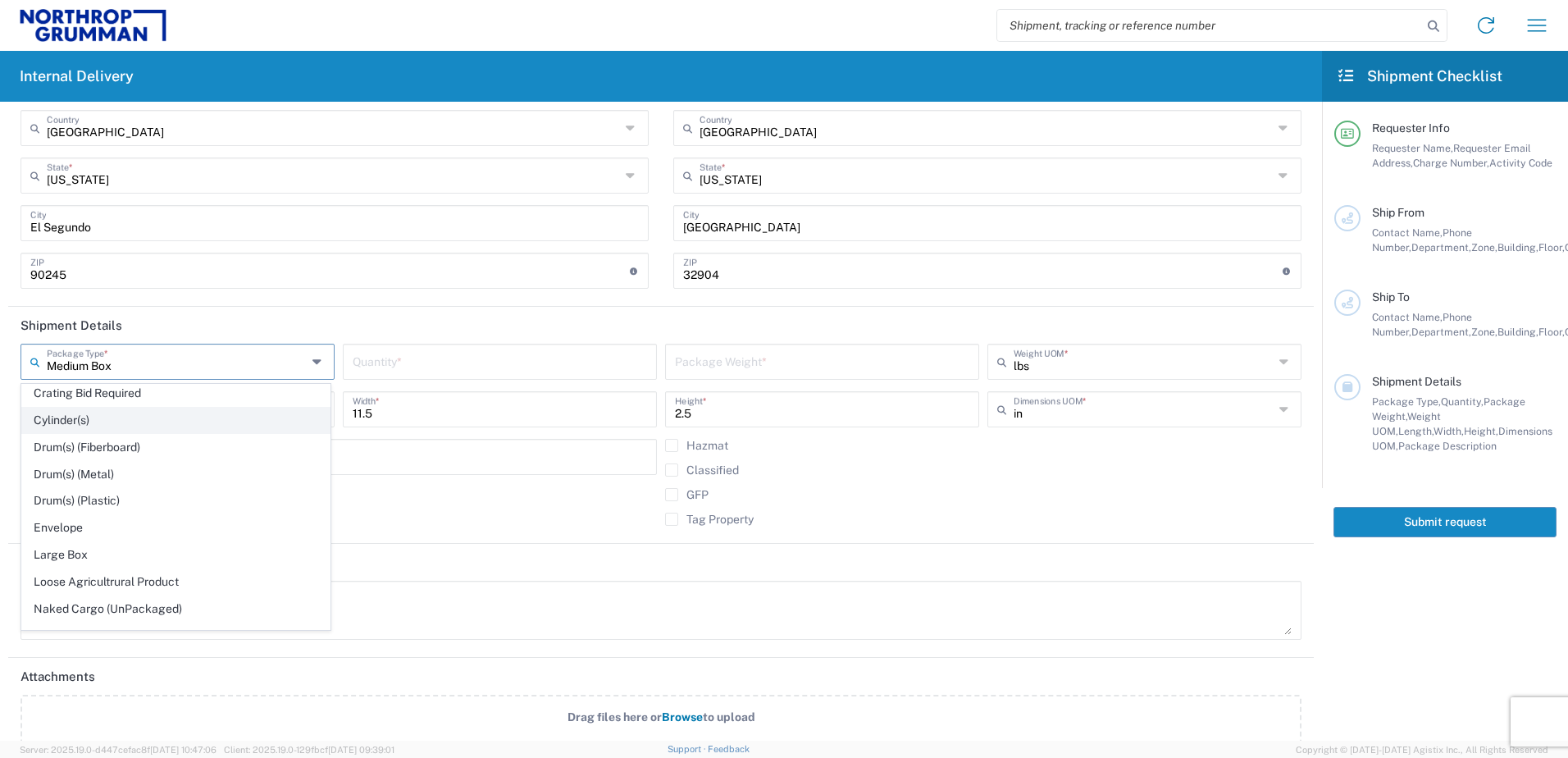
scroll to position [411, 0]
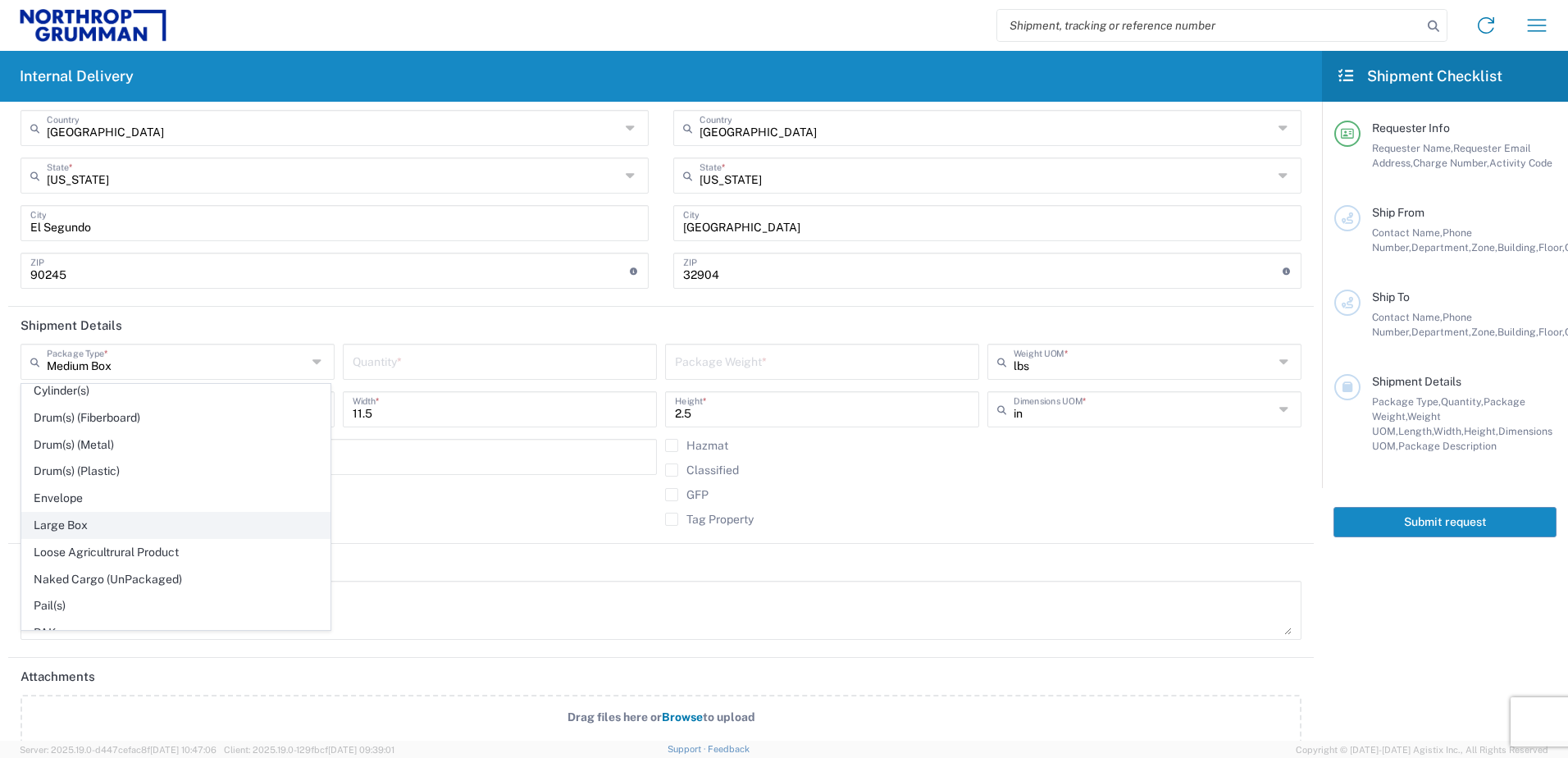
click at [123, 517] on span "Large Box" at bounding box center [176, 525] width 308 height 25
type input "Large Box"
type input "17.5"
type input "12.5"
type input "3"
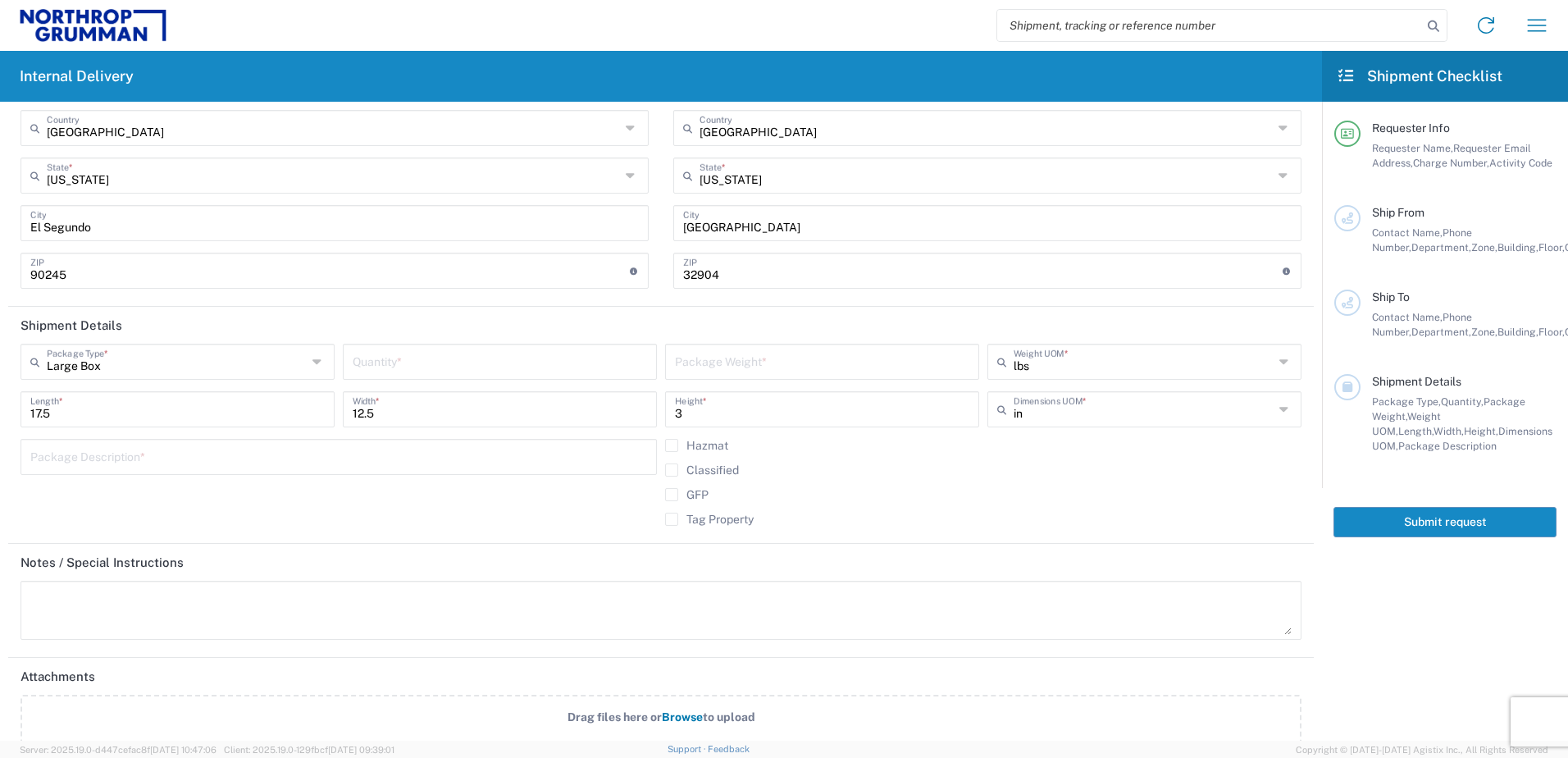
scroll to position [794, 0]
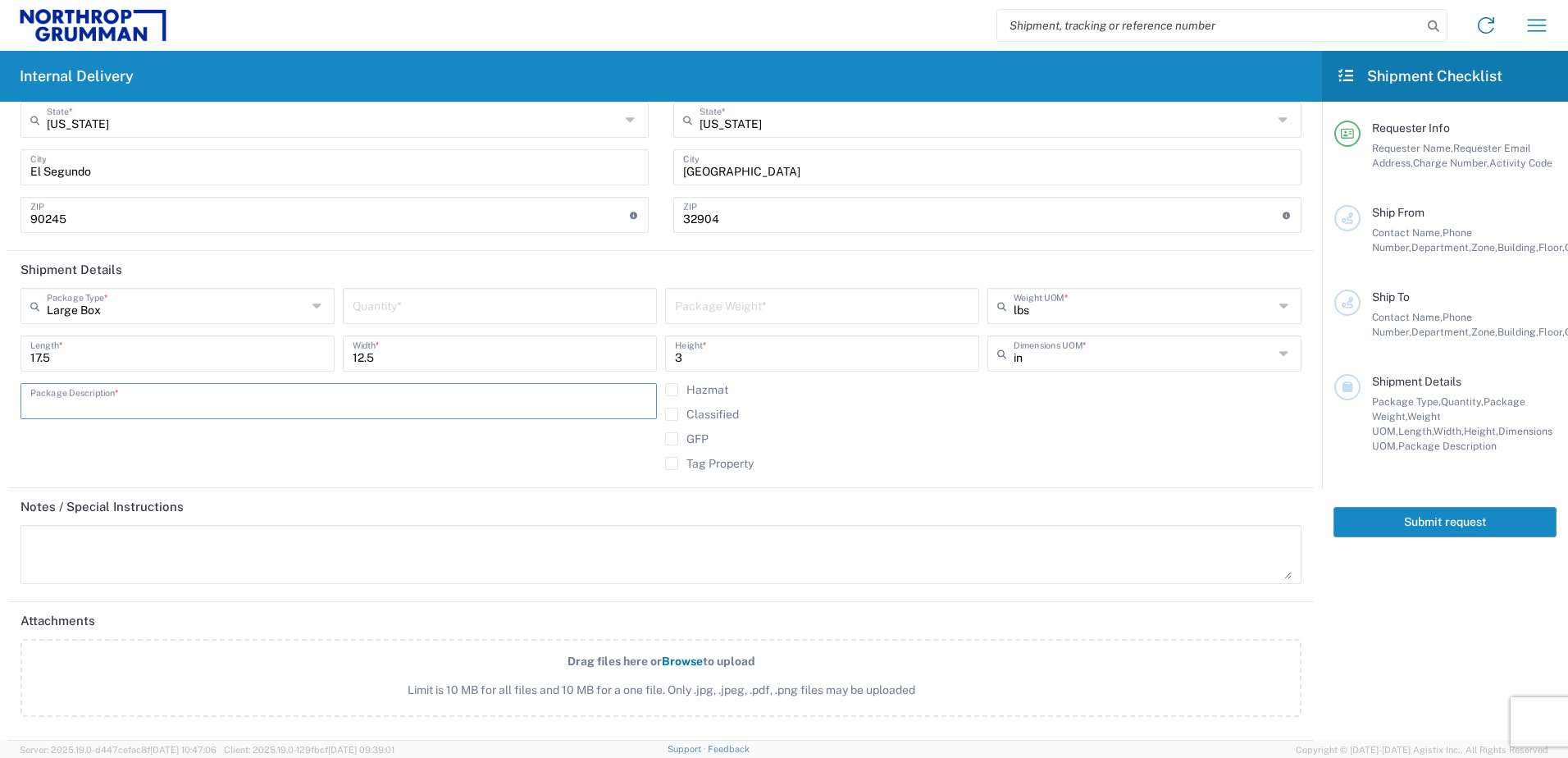
click at [206, 402] on input "text" at bounding box center [339, 399] width 617 height 29
type input "Coupons"
click at [282, 553] on textarea at bounding box center [661, 554] width 1261 height 49
click at [677, 358] on input "3" at bounding box center [822, 352] width 295 height 29
type input "10"
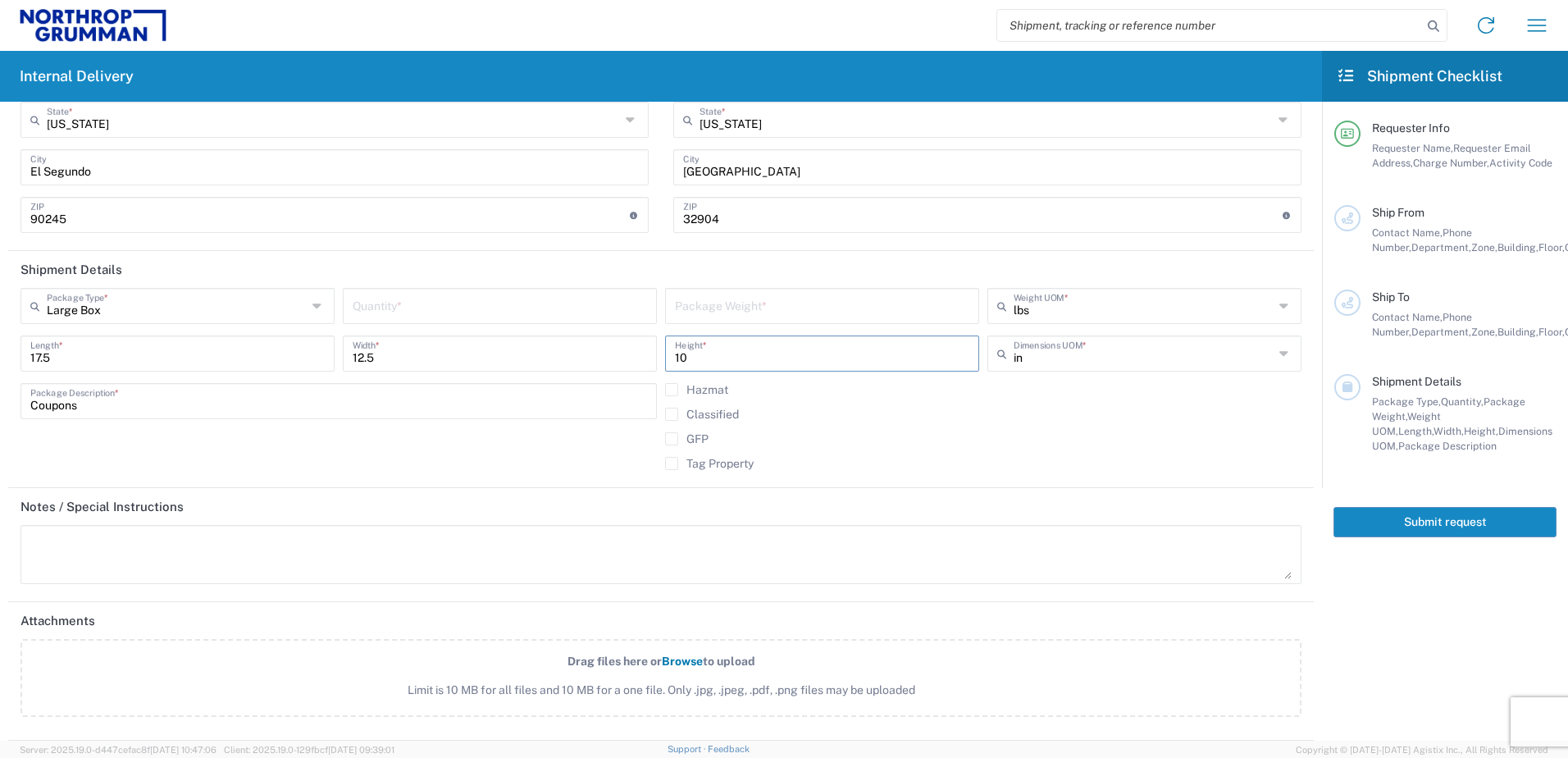
click at [834, 463] on agx-checkbox-control "Tag Property" at bounding box center [983, 463] width 637 height 13
click at [219, 405] on input "Coupons" at bounding box center [339, 399] width 617 height 29
click at [1365, 220] on div "Ship From Contact Name, Phone Number, Department, Zone, Building, Floor, Column" at bounding box center [1458, 230] width 196 height 50
click at [1400, 226] on div "Contact Name, Phone Number, Department, Zone, Building, Floor, Column" at bounding box center [1464, 240] width 185 height 29
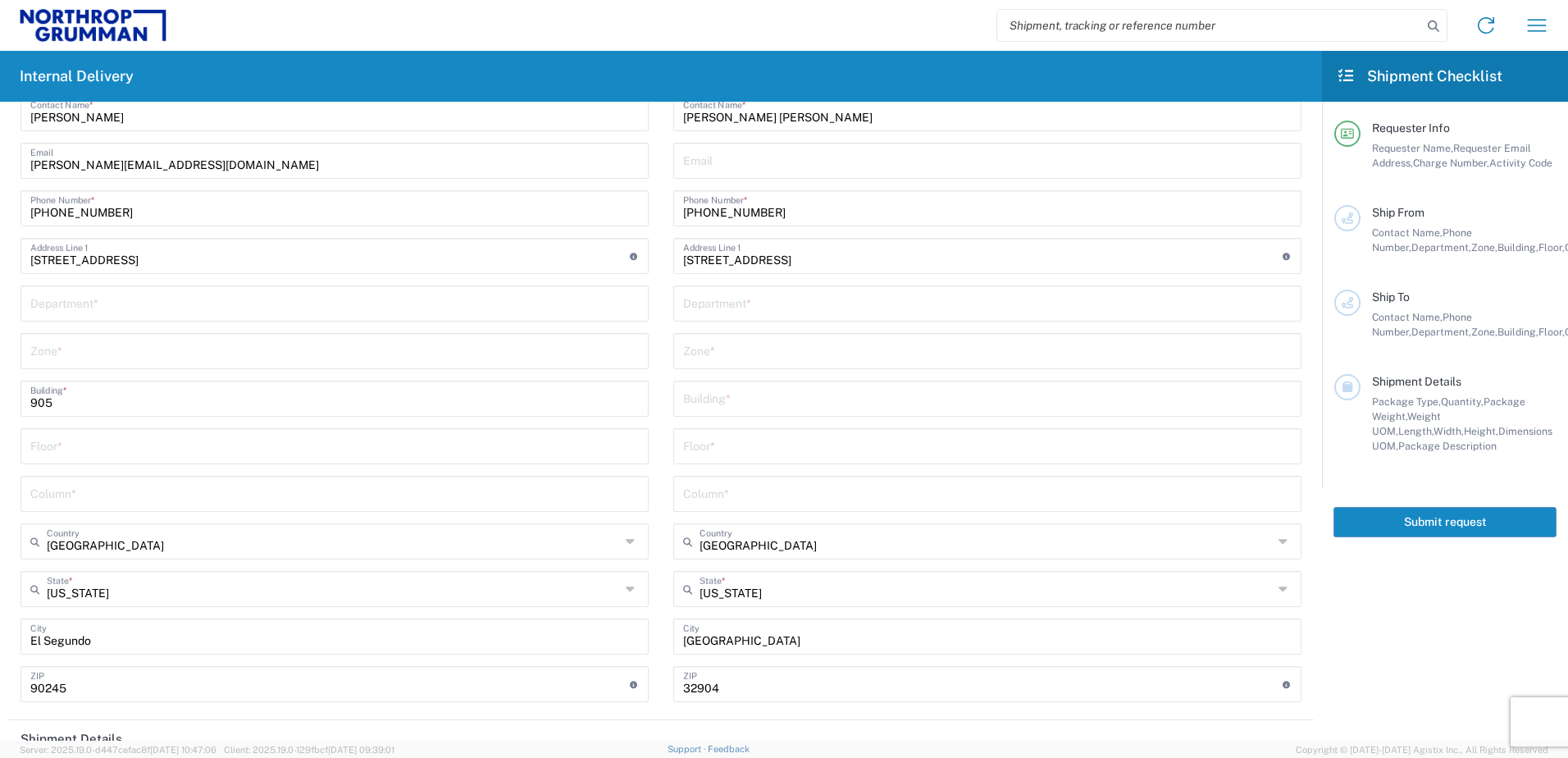
scroll to position [0, 0]
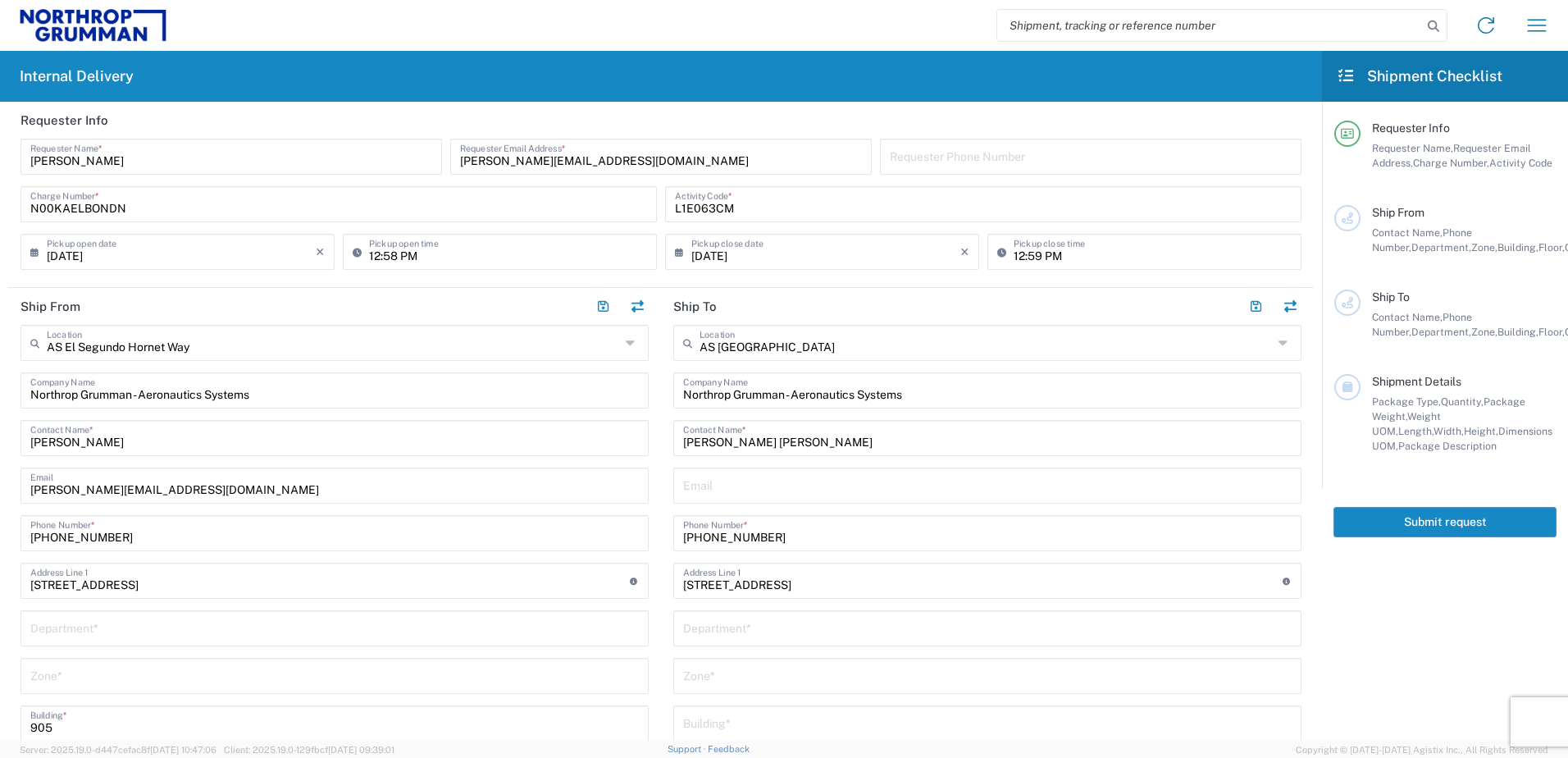
click at [625, 22] on div "Internal delivery Shipment tracking Transit update Document retention Document …" at bounding box center [865, 26] width 1396 height 40
